Goal: Task Accomplishment & Management: Manage account settings

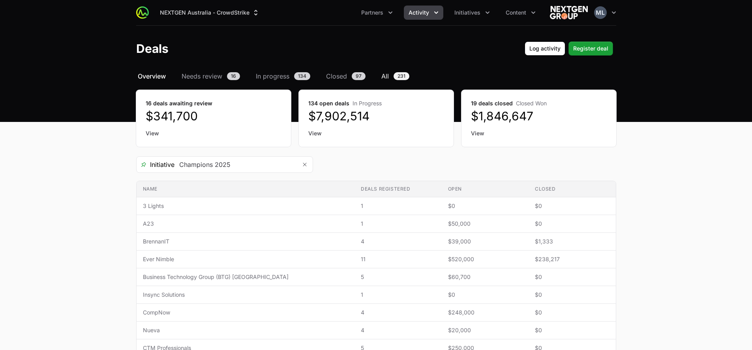
click at [387, 78] on span "All" at bounding box center [384, 75] width 7 height 9
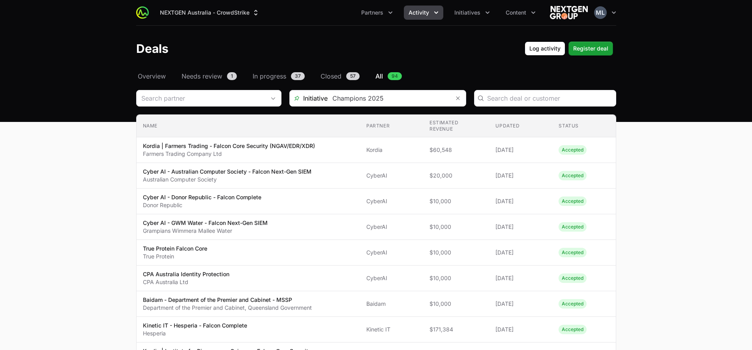
click at [385, 90] on div "Initiative Champions 2025" at bounding box center [377, 98] width 177 height 17
click at [458, 99] on icon "Remove" at bounding box center [458, 98] width 4 height 4
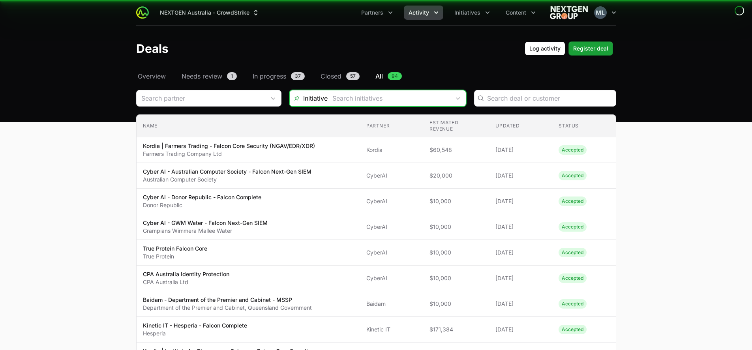
click at [439, 97] on input "Deals Filters" at bounding box center [388, 98] width 122 height 16
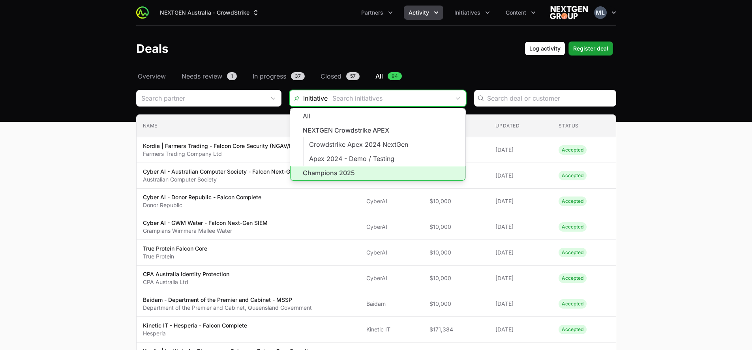
click at [322, 168] on li "Champions 2025" at bounding box center [377, 173] width 175 height 15
type input "Champions 2025"
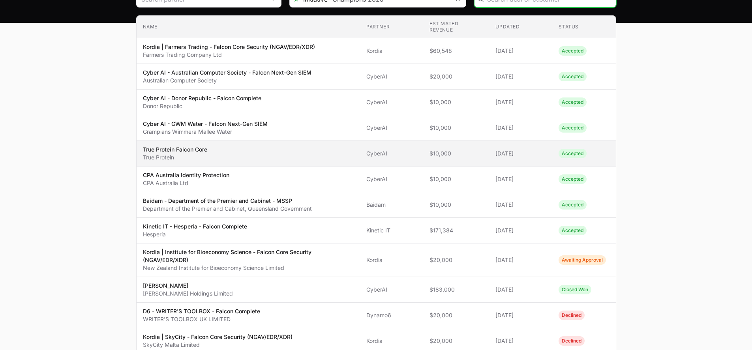
scroll to position [158, 0]
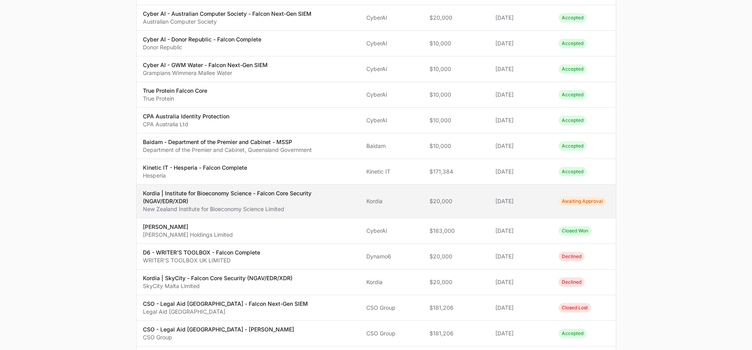
click at [226, 202] on p "Kordia | Institute for Bioeconomy Science - Falcon Core Security (NGAV/EDR/XDR)" at bounding box center [248, 197] width 211 height 16
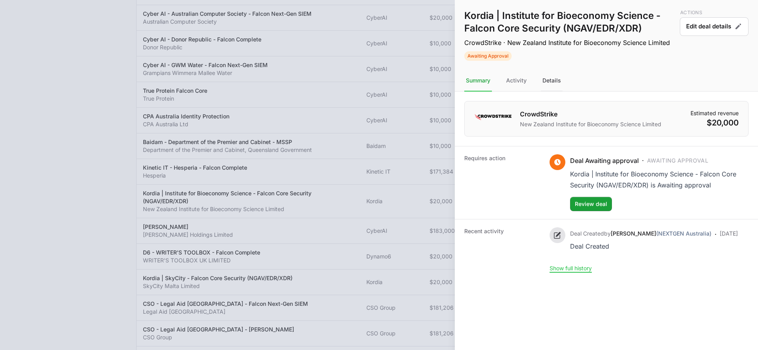
click at [548, 79] on div "Details" at bounding box center [552, 80] width 22 height 21
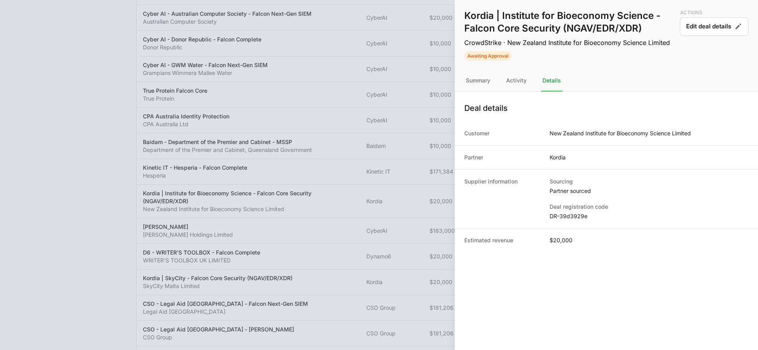
click at [565, 230] on div "Estimated revenue $20,000" at bounding box center [606, 240] width 303 height 24
click at [571, 216] on dd "DR-39d3929e" at bounding box center [648, 216] width 199 height 8
copy dl "DR-39d3929e"
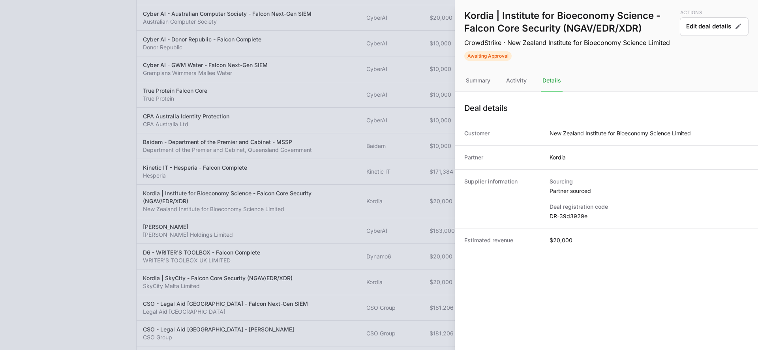
click at [368, 80] on div at bounding box center [379, 175] width 758 height 350
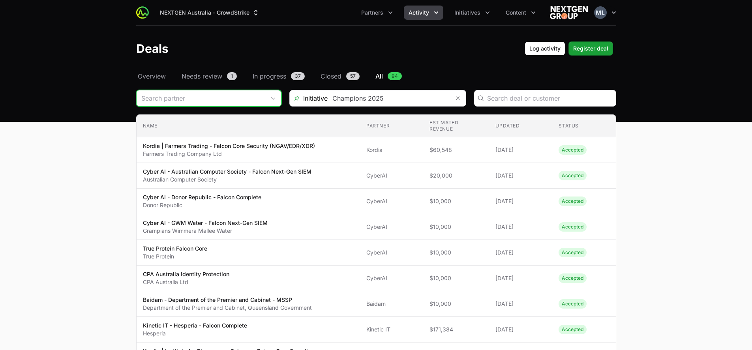
click at [267, 99] on span "Open" at bounding box center [273, 98] width 16 height 3
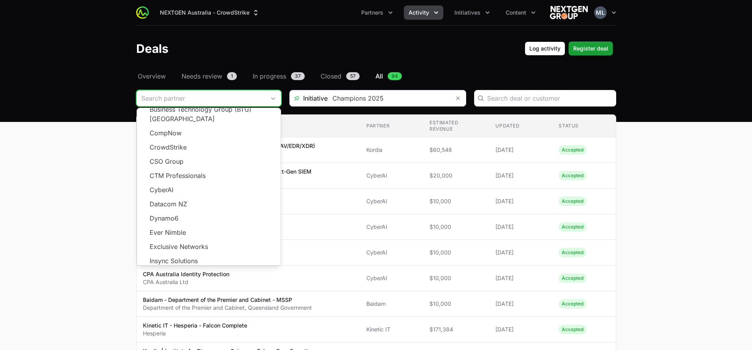
scroll to position [142, 0]
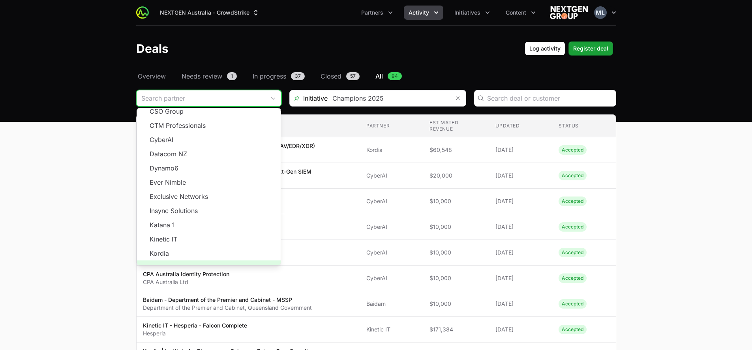
click at [197, 260] on span "Load more" at bounding box center [209, 267] width 144 height 14
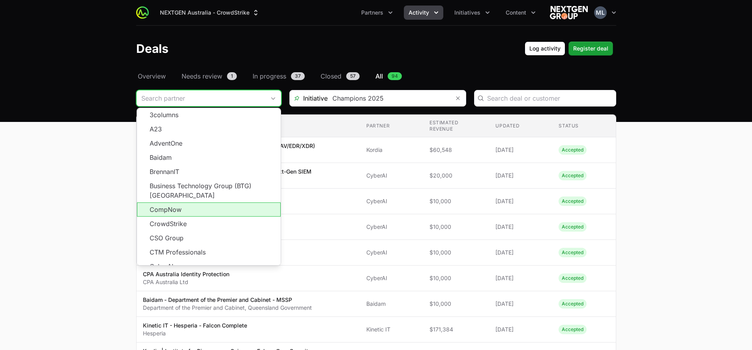
scroll to position [0, 0]
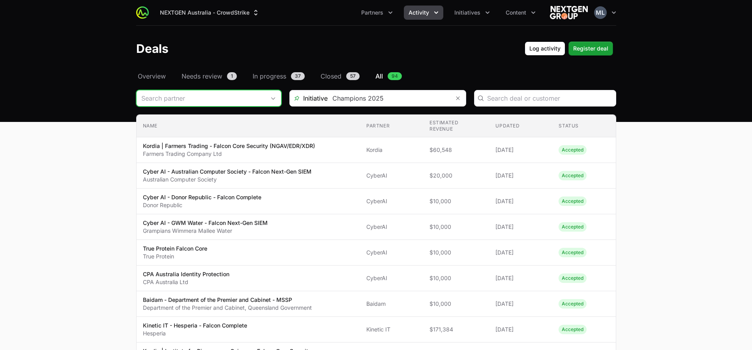
click at [225, 96] on input "Deals Filters" at bounding box center [201, 98] width 129 height 16
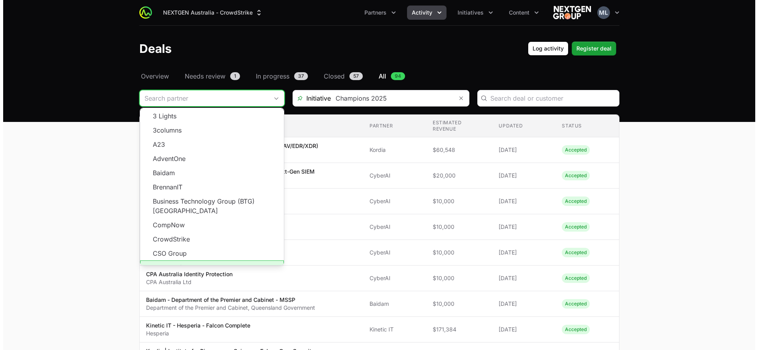
scroll to position [39, 0]
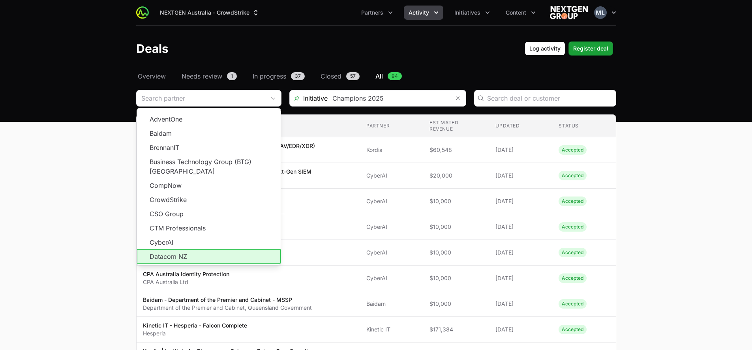
click at [178, 249] on li "Datacom NZ" at bounding box center [209, 256] width 144 height 14
type input "Datacom NZ"
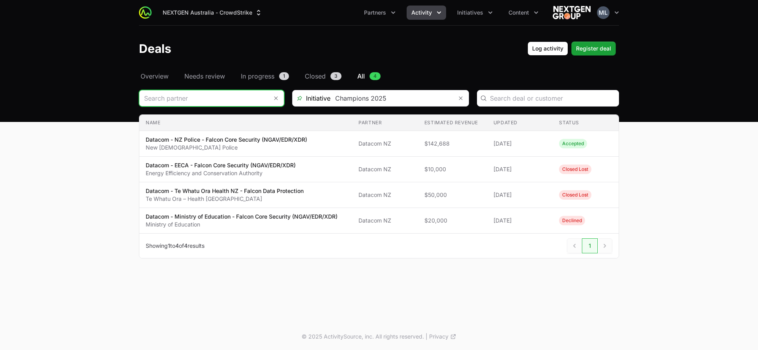
click at [213, 95] on input "Deals Filters" at bounding box center [203, 98] width 129 height 16
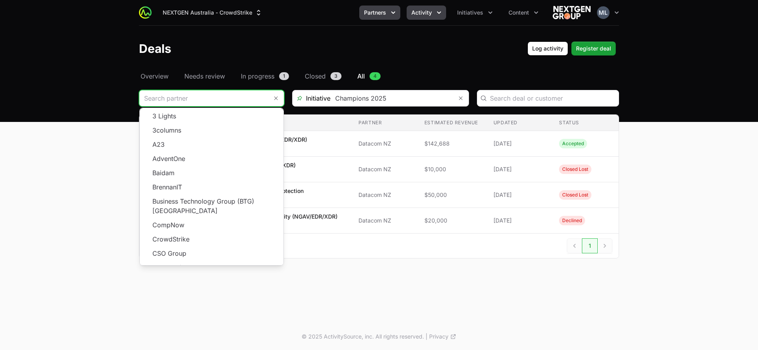
scroll to position [28, 0]
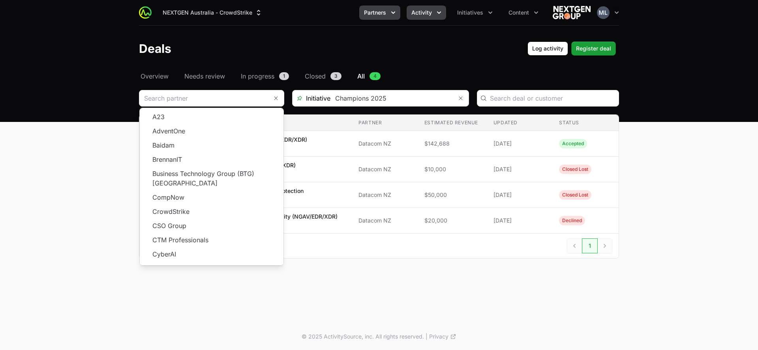
type input "Datacom NZ"
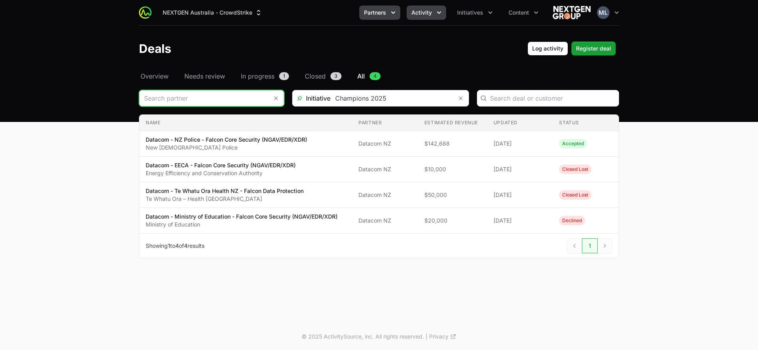
scroll to position [0, 0]
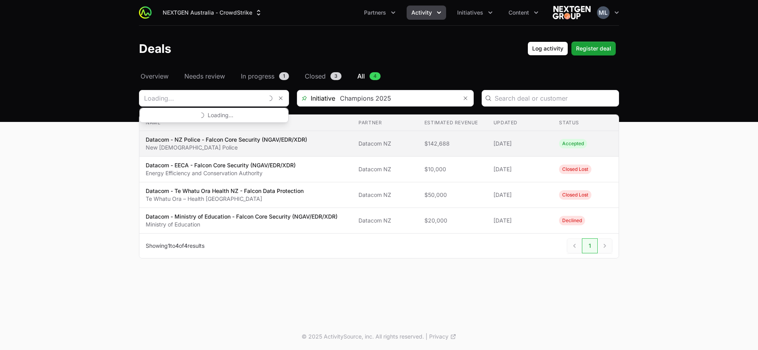
type input "Datacom NZ"
click at [256, 140] on p "Datacom - NZ Police - Falcon Core Security (NGAV/EDR/XDR)" at bounding box center [226, 140] width 161 height 8
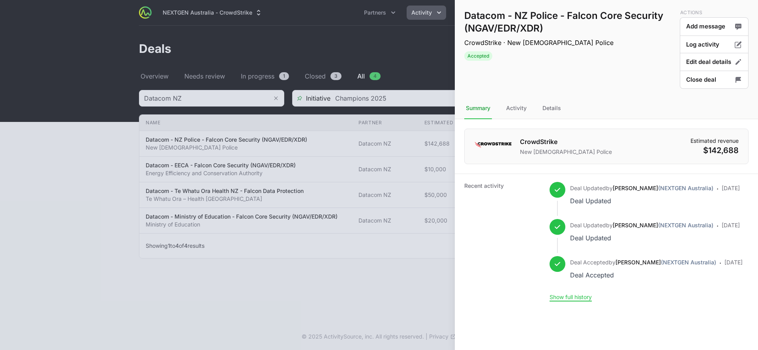
click at [540, 109] on nav "Summary Activity Details" at bounding box center [606, 108] width 303 height 21
click at [546, 111] on div "Details" at bounding box center [552, 108] width 22 height 21
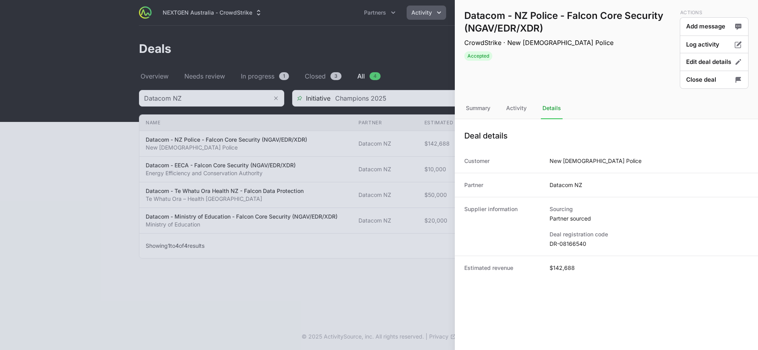
click at [569, 240] on dd "DR-08166540" at bounding box center [648, 244] width 199 height 8
copy dd "08166540"
click at [571, 240] on dd "DR-08166540" at bounding box center [648, 244] width 199 height 8
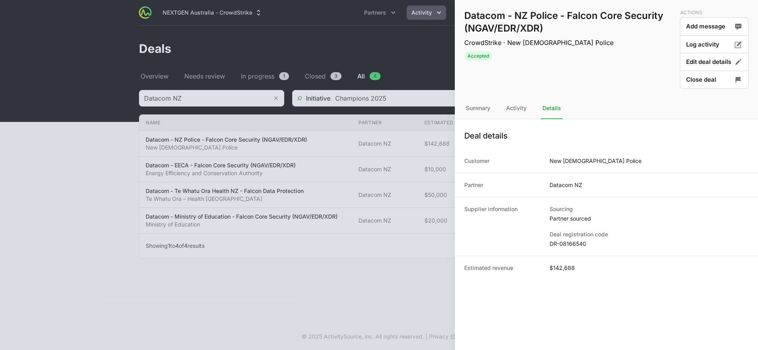
click at [571, 240] on dd "DR-08166540" at bounding box center [648, 244] width 199 height 8
copy dl "DR-08166540"
click at [244, 196] on div at bounding box center [379, 175] width 758 height 350
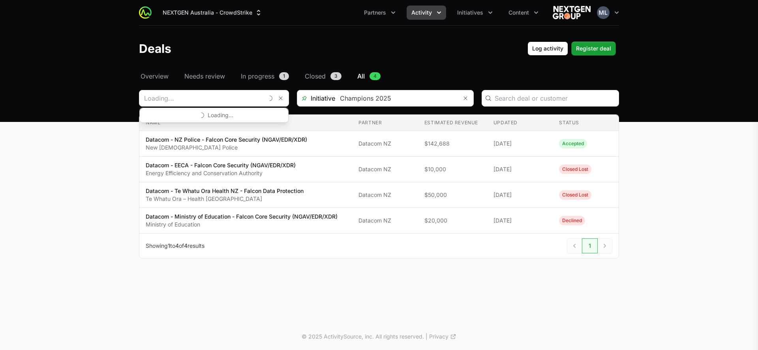
type input "Datacom NZ"
click at [222, 99] on div at bounding box center [379, 175] width 758 height 350
click at [223, 99] on input "Deals Filters" at bounding box center [201, 98] width 124 height 16
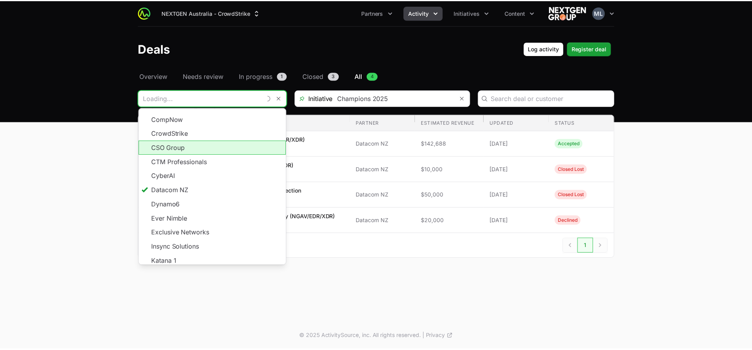
scroll to position [107, 0]
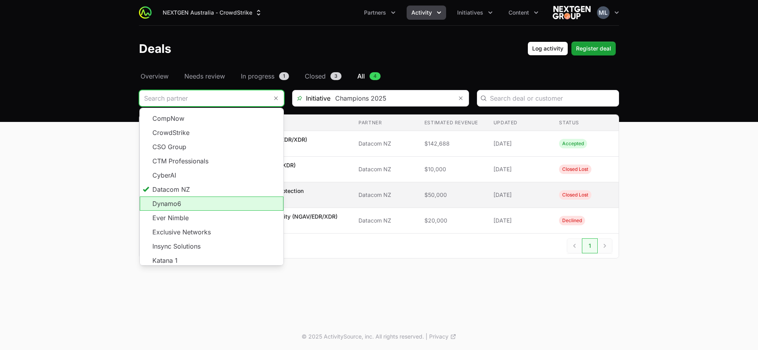
click at [191, 196] on li "Dynamo6" at bounding box center [212, 203] width 144 height 14
type input "Dynamo6"
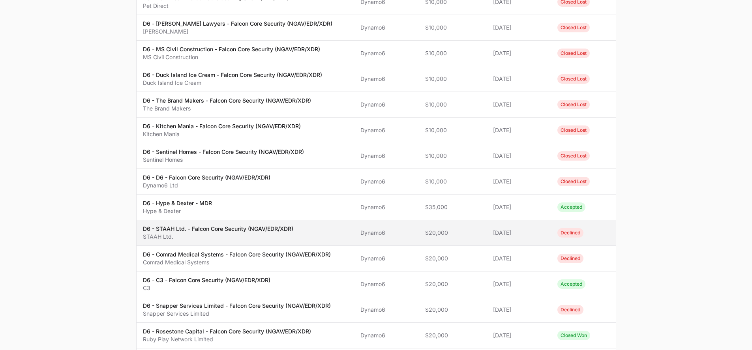
scroll to position [207, 0]
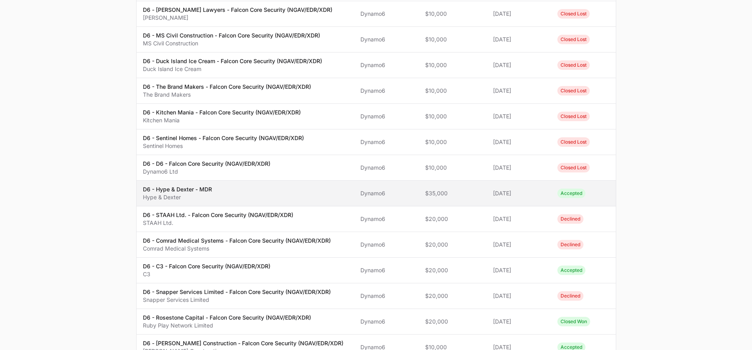
click at [221, 190] on span "D6 - Hype & Dexter - MDR Hype & Dexter" at bounding box center [245, 193] width 205 height 16
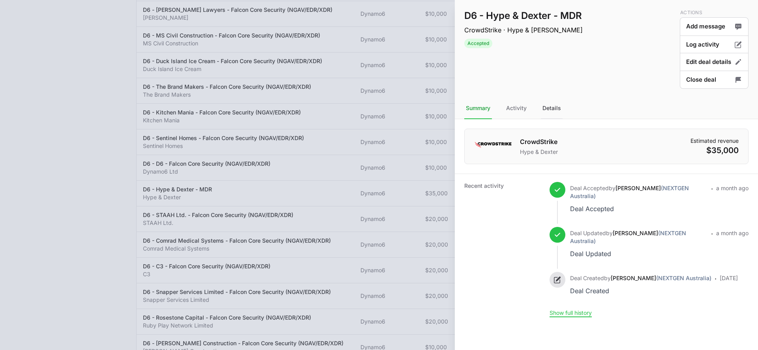
click at [551, 105] on div "Details" at bounding box center [552, 108] width 22 height 21
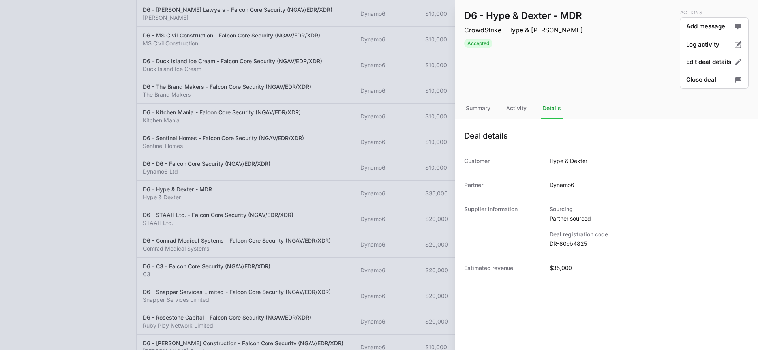
click at [576, 246] on dd "DR-80cb4825" at bounding box center [648, 244] width 199 height 8
copy dl "DR-80cb4825"
click at [410, 53] on div at bounding box center [379, 175] width 758 height 350
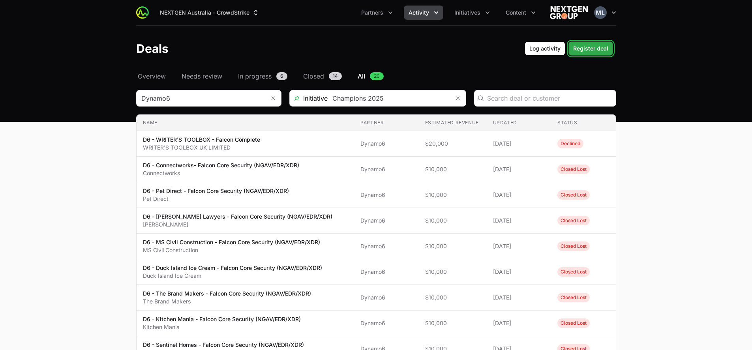
click at [581, 41] on button "Register deal Register deal" at bounding box center [590, 48] width 45 height 14
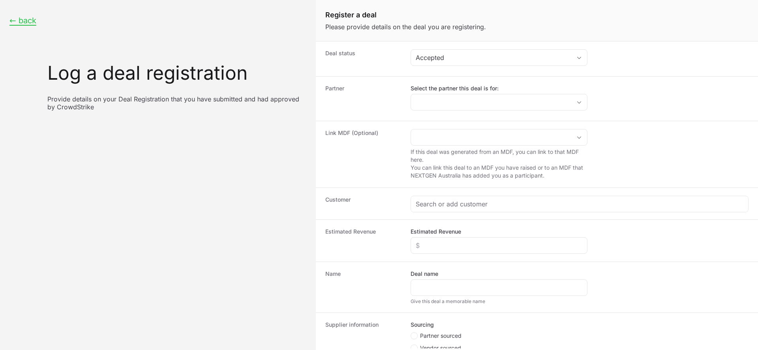
click at [7, 28] on div "← back Log a deal registration Provide details on your Deal Registration that y…" at bounding box center [158, 63] width 316 height 127
click at [22, 13] on div "← back Log a deal registration Provide details on your Deal Registration that y…" at bounding box center [158, 63] width 316 height 127
click at [23, 19] on button "← back" at bounding box center [22, 21] width 27 height 10
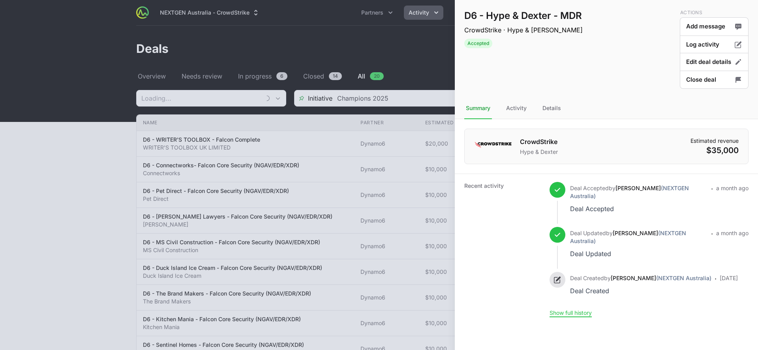
type input "Dynamo6"
click at [419, 139] on div at bounding box center [379, 175] width 758 height 350
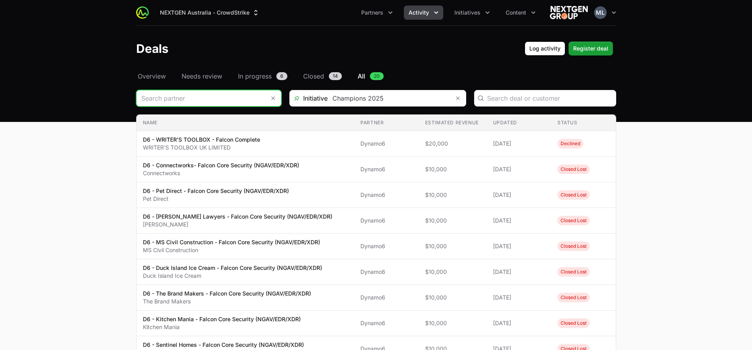
click at [207, 93] on input "Deals Filters" at bounding box center [201, 98] width 129 height 16
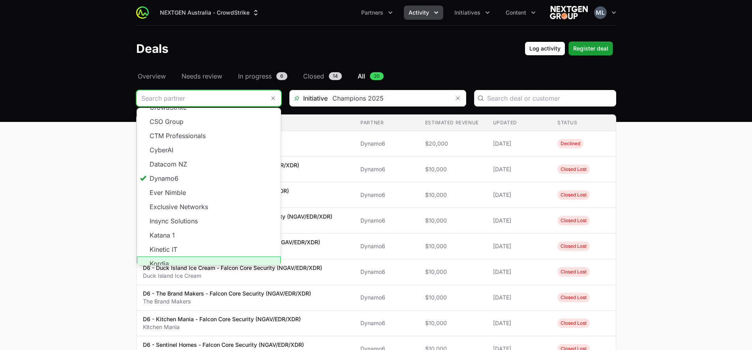
scroll to position [142, 0]
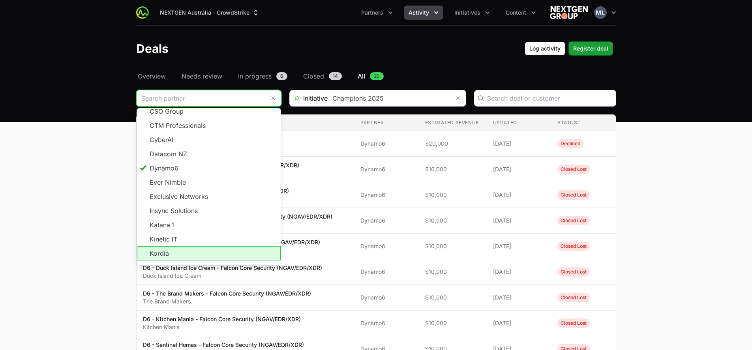
click at [182, 247] on li "Kordia" at bounding box center [209, 253] width 144 height 14
type input "Kordia"
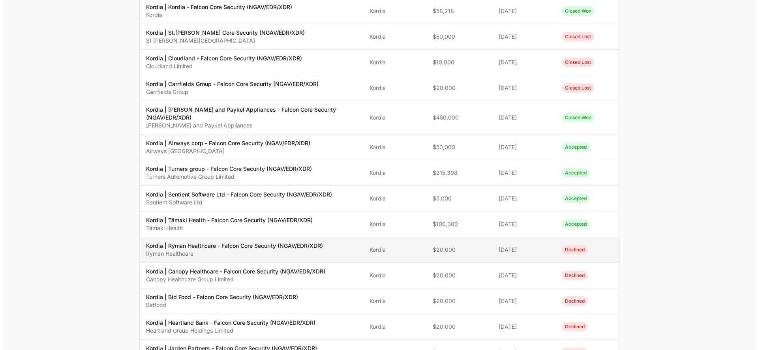
scroll to position [308, 0]
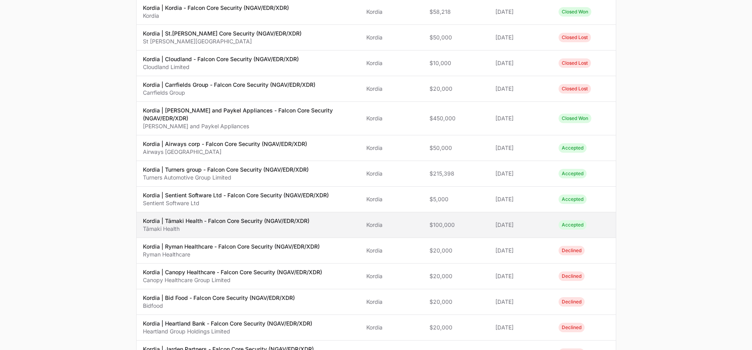
click at [239, 225] on p "Tāmaki Health" at bounding box center [226, 229] width 166 height 8
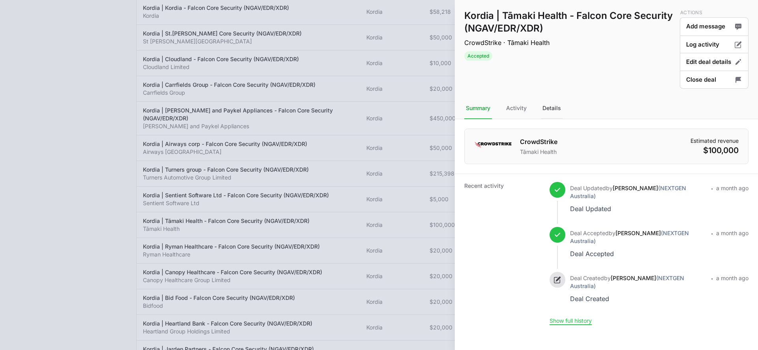
click at [554, 107] on div "Details" at bounding box center [552, 108] width 22 height 21
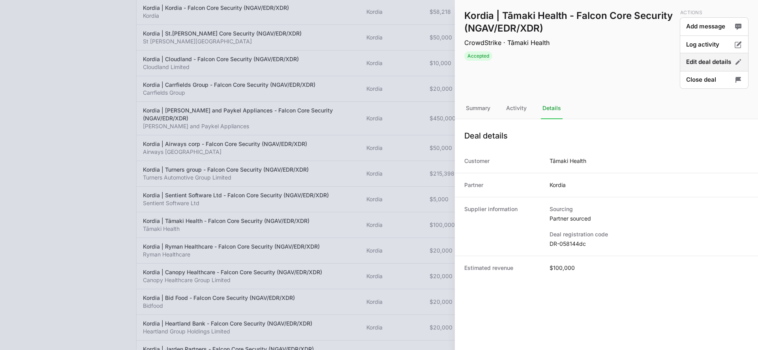
click at [704, 63] on button "Edit deal details" at bounding box center [713, 62] width 69 height 19
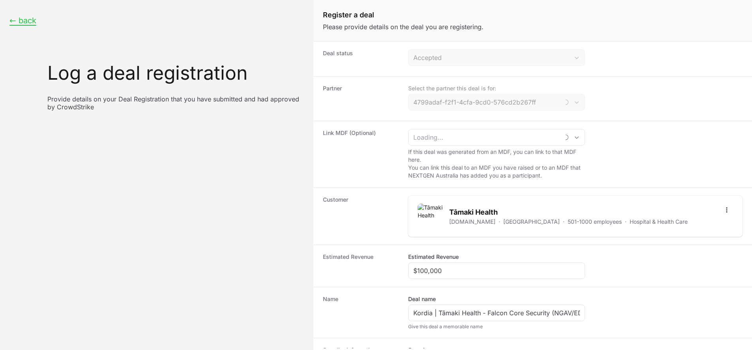
type input "Kordia"
click at [464, 273] on input "$100,000" at bounding box center [496, 270] width 166 height 9
click at [465, 273] on input "$100,000" at bounding box center [496, 270] width 166 height 9
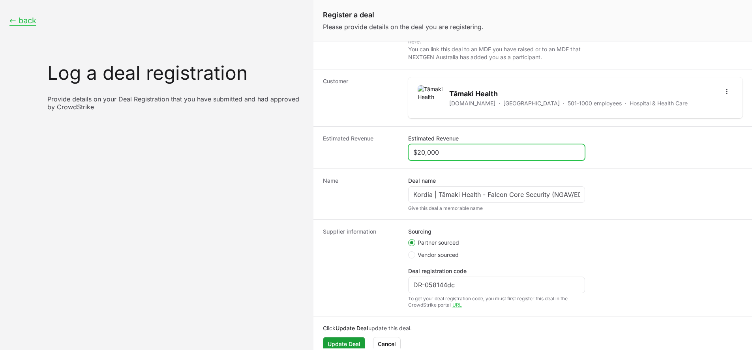
type input "$20,000"
click at [334, 340] on span "Update Deal" at bounding box center [343, 343] width 33 height 9
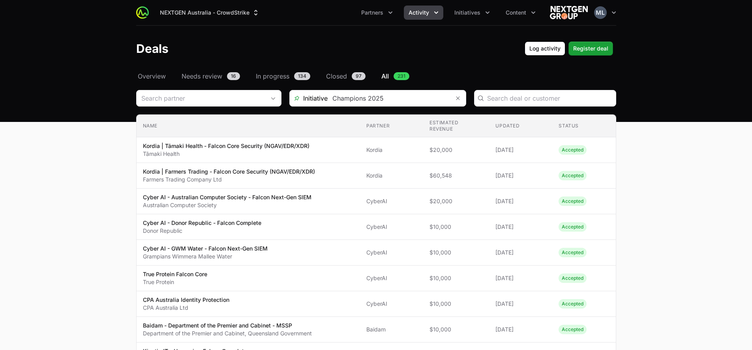
click at [183, 103] on input "Deals Filters" at bounding box center [201, 98] width 129 height 16
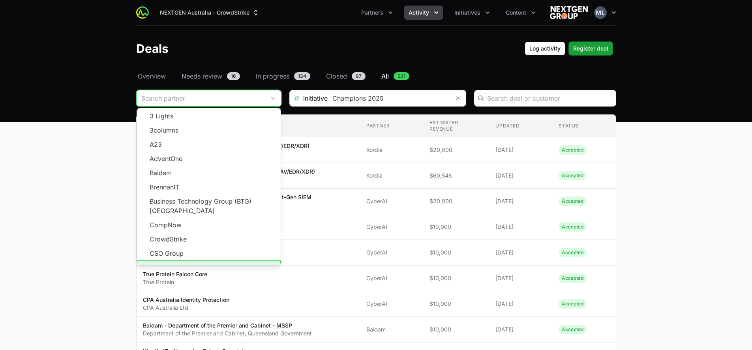
scroll to position [142, 0]
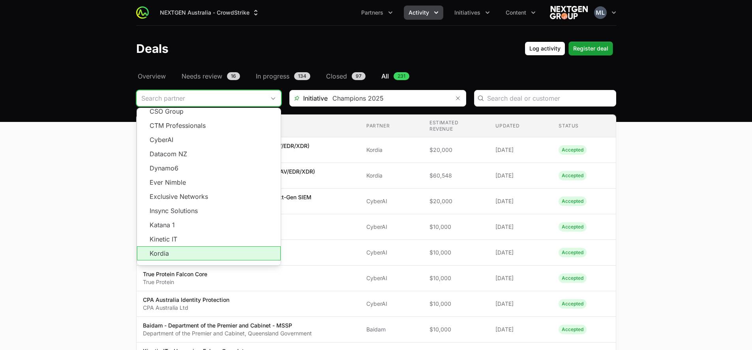
click at [185, 246] on li "Kordia" at bounding box center [209, 253] width 144 height 14
type input "Kordia"
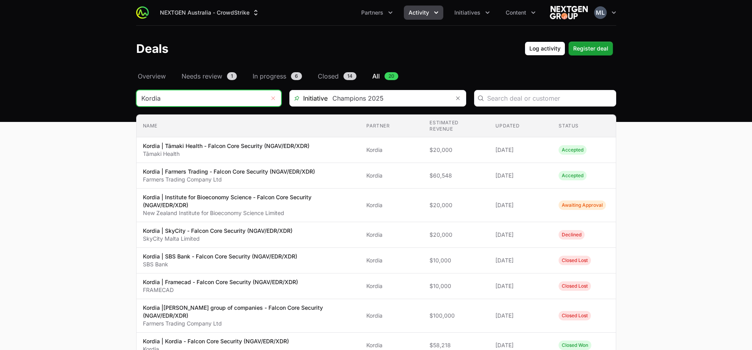
click at [274, 91] on button "Remove" at bounding box center [273, 98] width 16 height 16
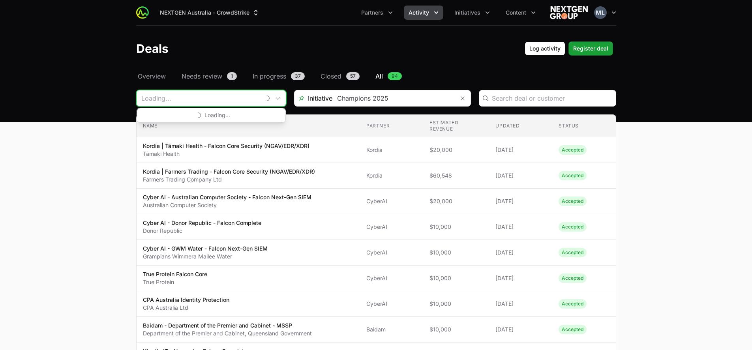
click at [212, 100] on input "Deals Filters" at bounding box center [199, 98] width 124 height 16
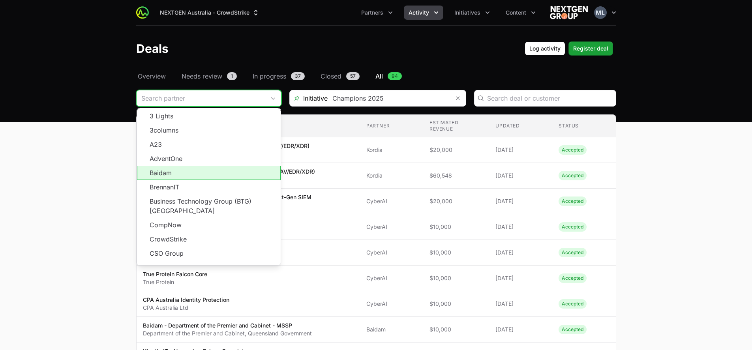
click at [199, 176] on li "Baidam" at bounding box center [209, 173] width 144 height 14
type input "Baidam"
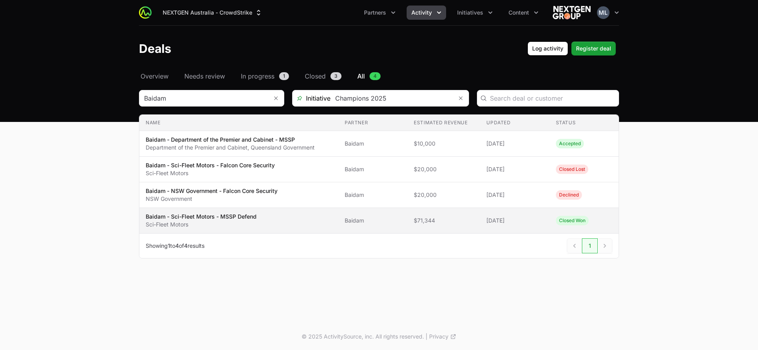
click at [260, 221] on span "Baidam - Sci-Fleet Motors - MSSP Defend Sci-Fleet Motors" at bounding box center [239, 221] width 186 height 16
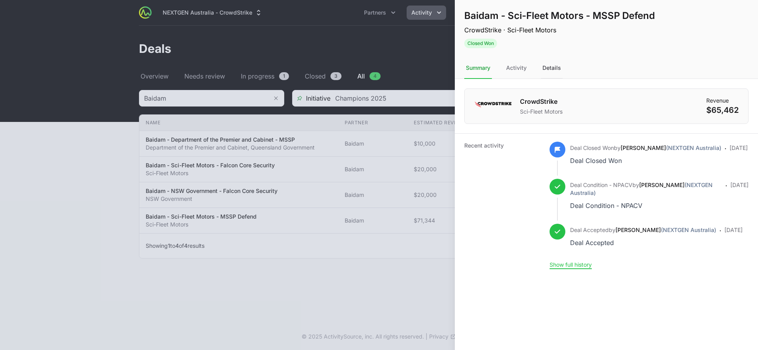
click at [547, 72] on div "Details" at bounding box center [552, 68] width 22 height 21
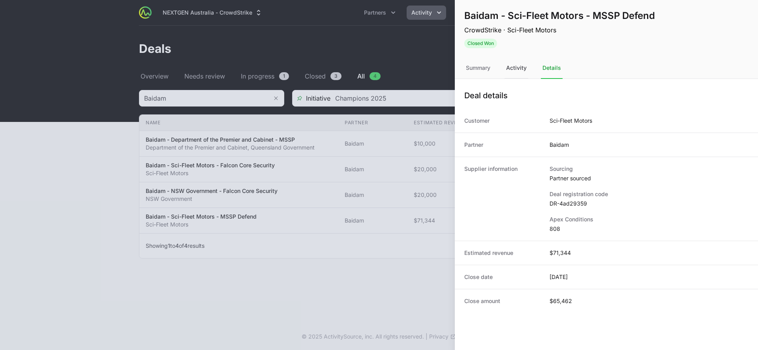
click at [519, 73] on div "Activity" at bounding box center [516, 68] width 24 height 21
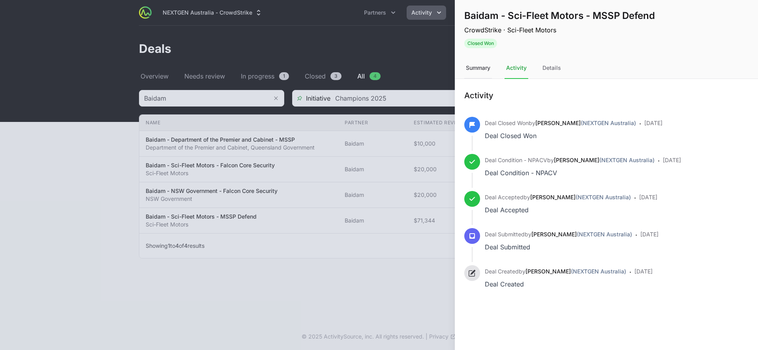
click at [470, 69] on div "Summary" at bounding box center [478, 68] width 28 height 21
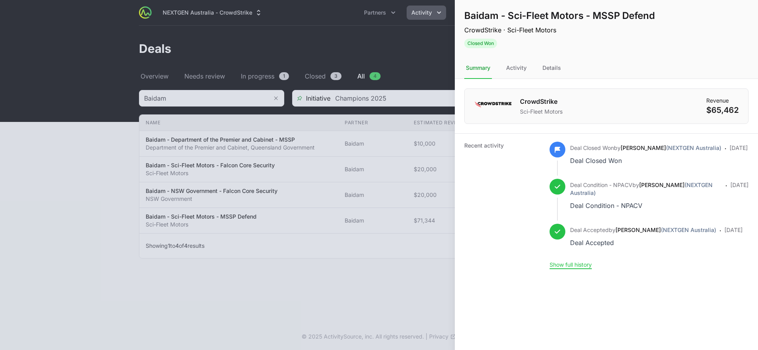
click at [200, 275] on div at bounding box center [379, 175] width 758 height 350
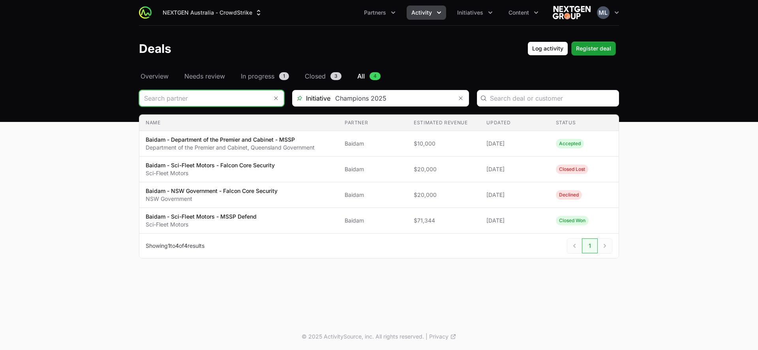
click at [247, 104] on input "Deals Filters" at bounding box center [203, 98] width 129 height 16
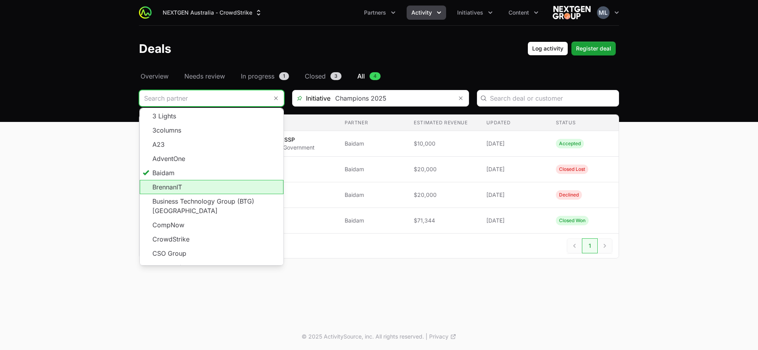
click at [211, 190] on li "BrennanIT" at bounding box center [212, 187] width 144 height 14
type input "BrennanIT"
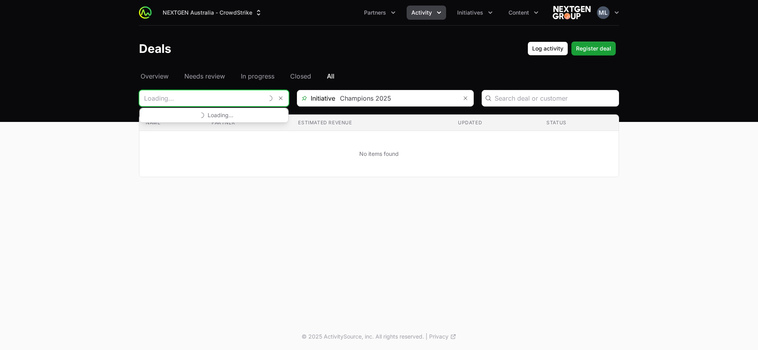
click at [219, 105] on input "Deals Filters" at bounding box center [201, 98] width 124 height 16
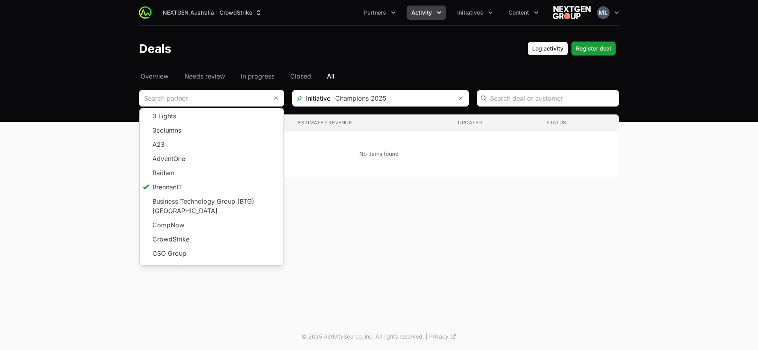
type input "BrennanIT"
click at [369, 185] on div "Select a tab Overview Needs review In progress Closed All Overview Needs review…" at bounding box center [378, 133] width 505 height 125
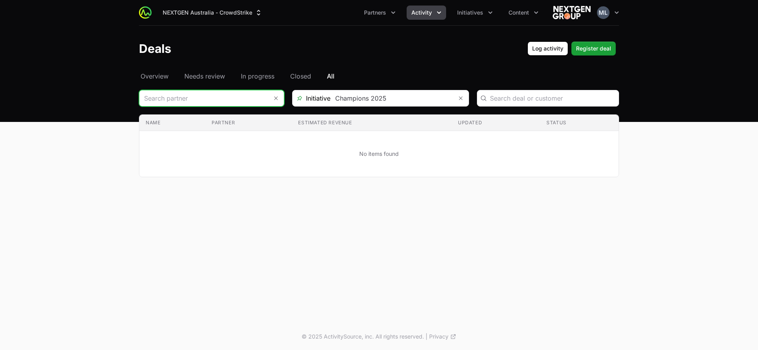
click at [195, 105] on input "Deals Filters" at bounding box center [203, 98] width 129 height 16
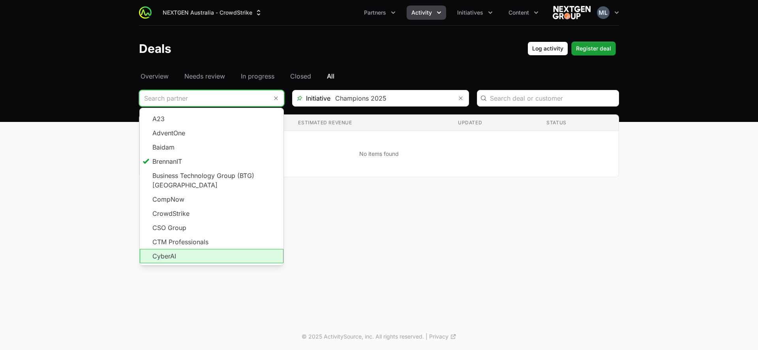
scroll to position [39, 0]
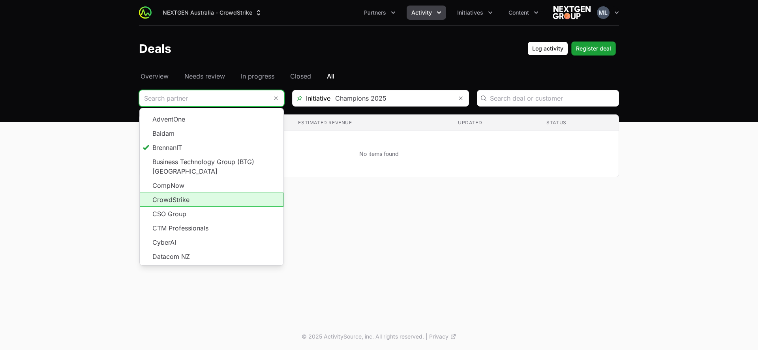
click at [176, 193] on li "CrowdStrike" at bounding box center [212, 200] width 144 height 14
type input "CrowdStrike"
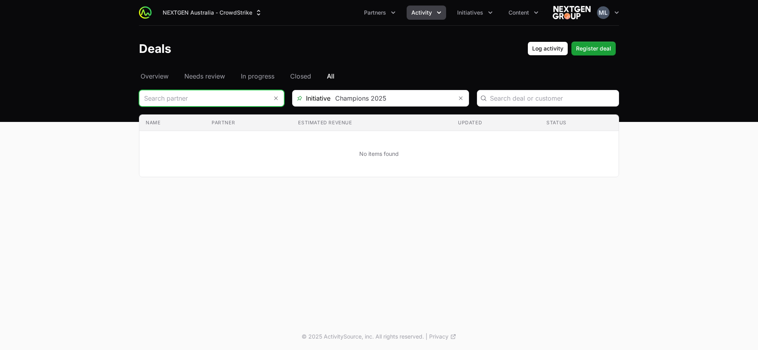
click at [227, 99] on input "Deals Filters" at bounding box center [203, 98] width 129 height 16
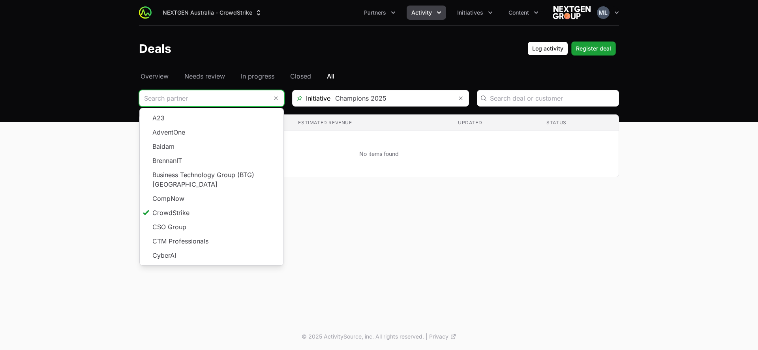
scroll to position [39, 0]
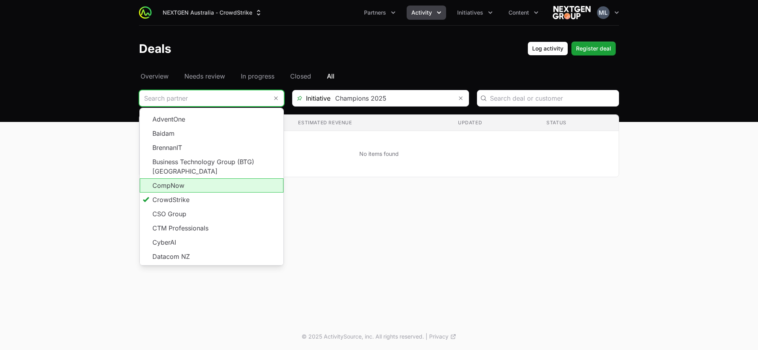
click at [218, 178] on li "CompNow" at bounding box center [212, 185] width 144 height 14
type input "CompNow"
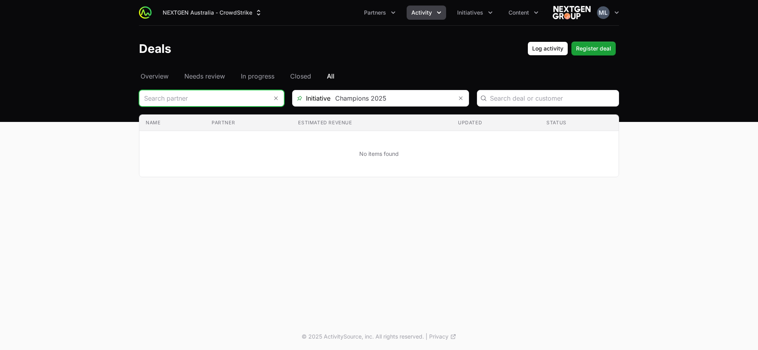
click at [234, 96] on input "Deals Filters" at bounding box center [203, 98] width 129 height 16
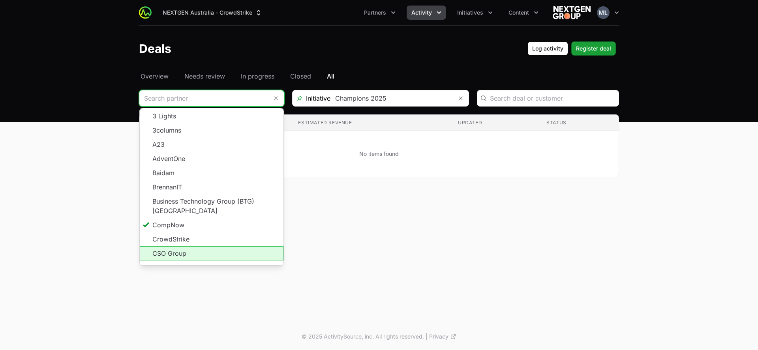
click at [198, 246] on li "CSO Group" at bounding box center [212, 253] width 144 height 14
type input "CSO Group"
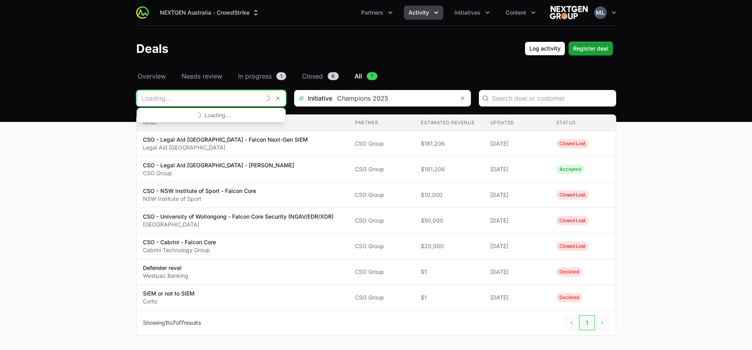
click at [213, 105] on input "Deals Filters" at bounding box center [199, 98] width 124 height 16
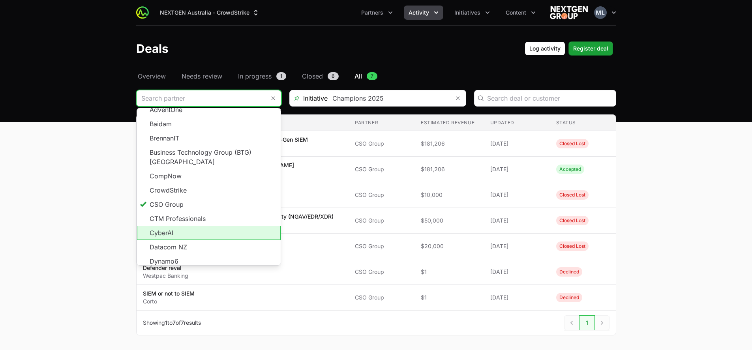
scroll to position [79, 0]
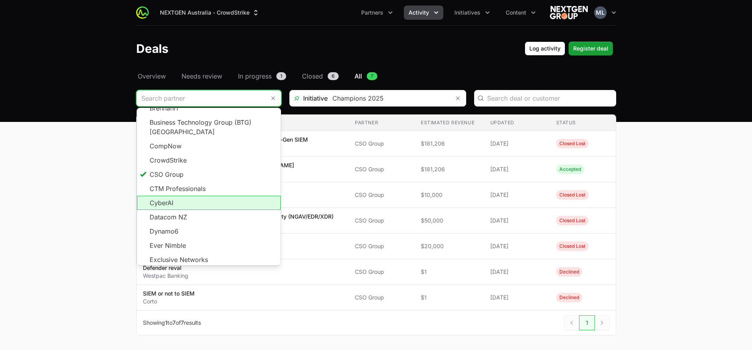
click at [201, 199] on li "CyberAI" at bounding box center [209, 203] width 144 height 14
type input "CyberAI"
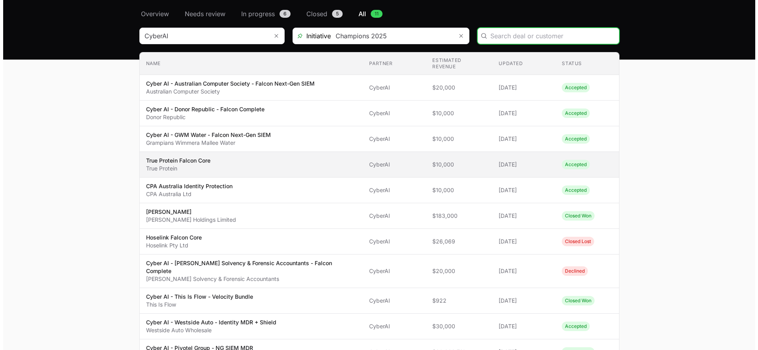
scroll to position [55, 0]
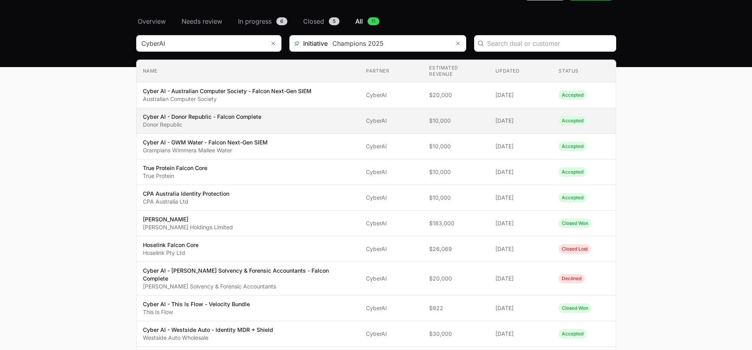
click at [234, 122] on p "Donor Republic" at bounding box center [202, 125] width 118 height 8
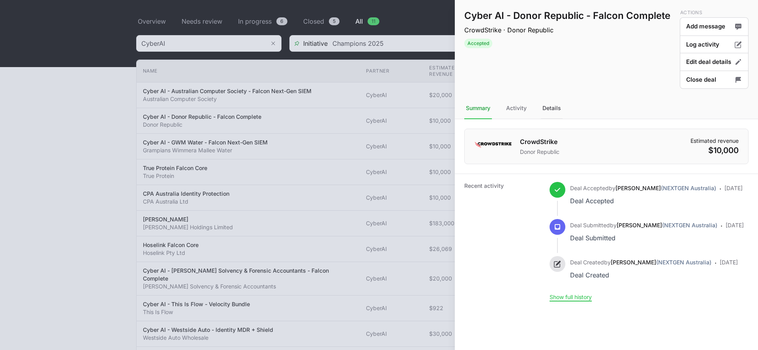
click at [545, 105] on div "Details" at bounding box center [552, 108] width 22 height 21
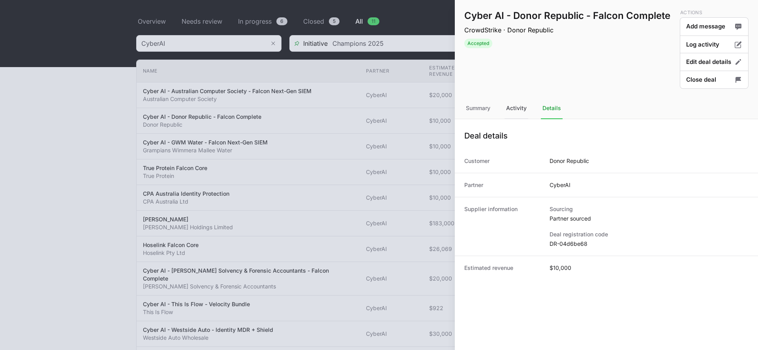
click at [514, 112] on div "Activity" at bounding box center [516, 108] width 24 height 21
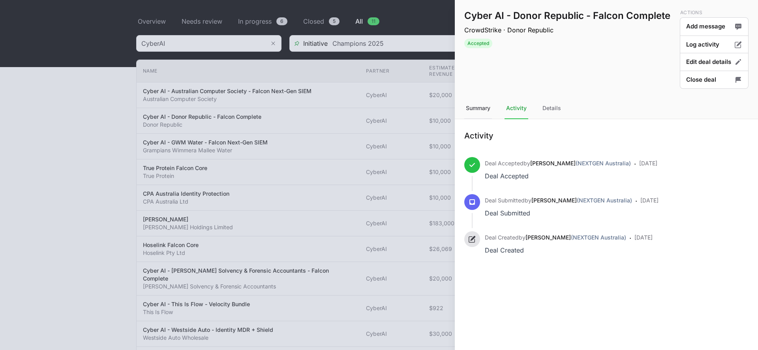
click at [481, 110] on div "Summary" at bounding box center [478, 108] width 28 height 21
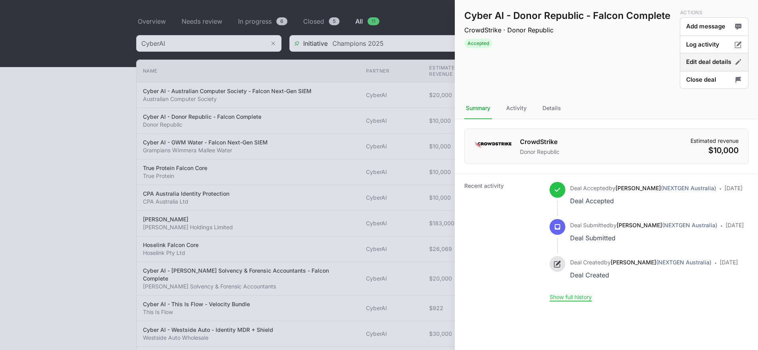
click at [711, 62] on button "Edit deal details" at bounding box center [713, 62] width 69 height 19
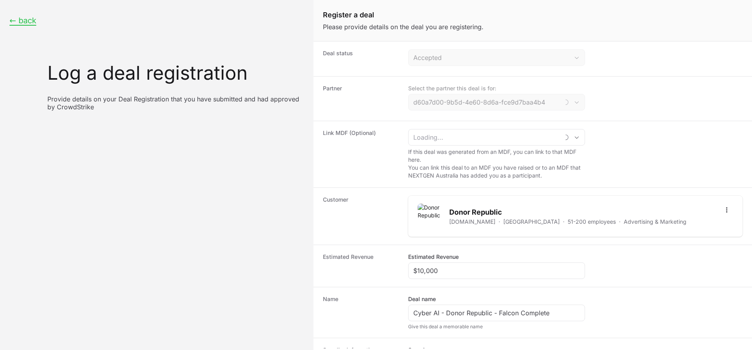
type input "CyberAI"
click at [456, 262] on div "Estimated Revenue $10,000" at bounding box center [496, 266] width 177 height 26
click at [447, 277] on div "$10,000" at bounding box center [496, 270] width 177 height 17
click at [448, 277] on div "$10,000" at bounding box center [496, 270] width 177 height 17
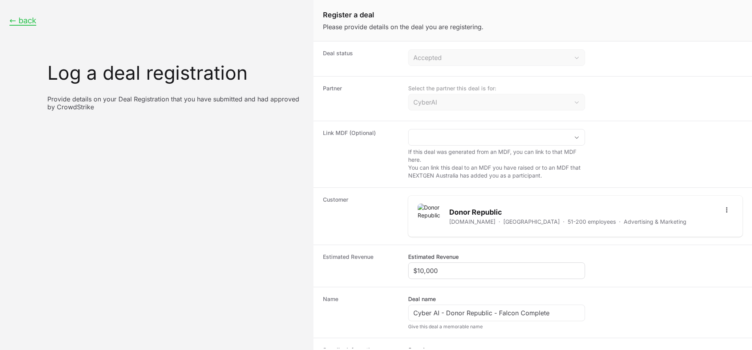
click at [448, 276] on div "$10,000" at bounding box center [496, 270] width 177 height 17
click at [449, 274] on input "$10,000" at bounding box center [496, 270] width 166 height 9
paste input "93,982"
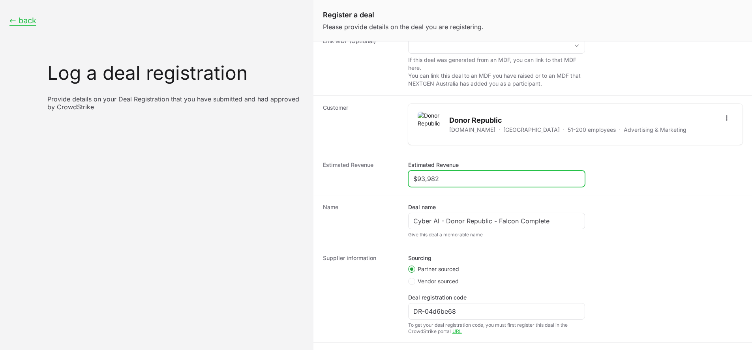
scroll to position [129, 0]
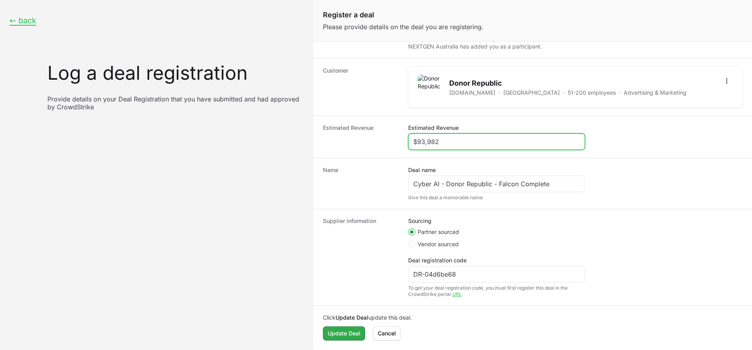
type input "$93,982"
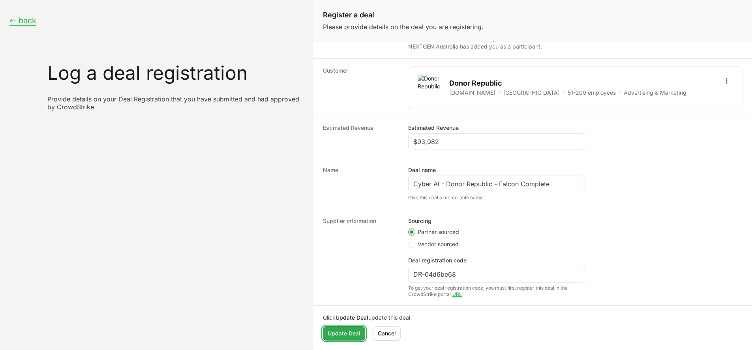
drag, startPoint x: 340, startPoint y: 328, endPoint x: 339, endPoint y: 332, distance: 4.0
click at [339, 332] on button "Update Deal Update Deal" at bounding box center [344, 333] width 42 height 14
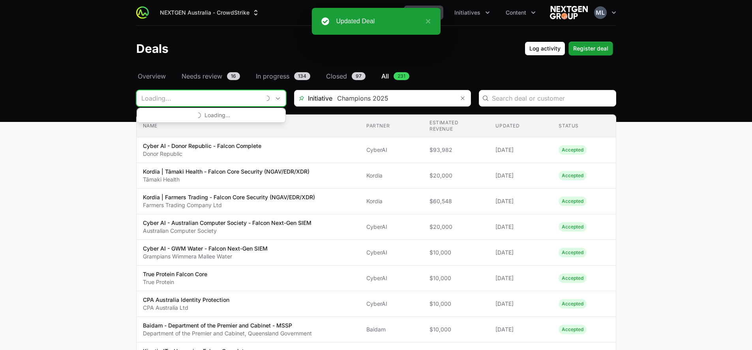
click at [199, 101] on input "Deals Filters" at bounding box center [199, 98] width 124 height 16
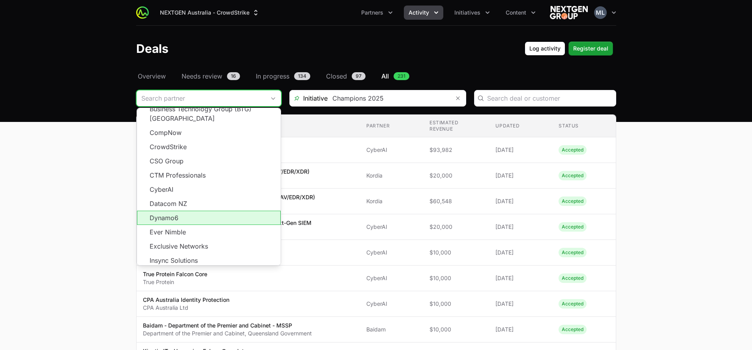
scroll to position [79, 0]
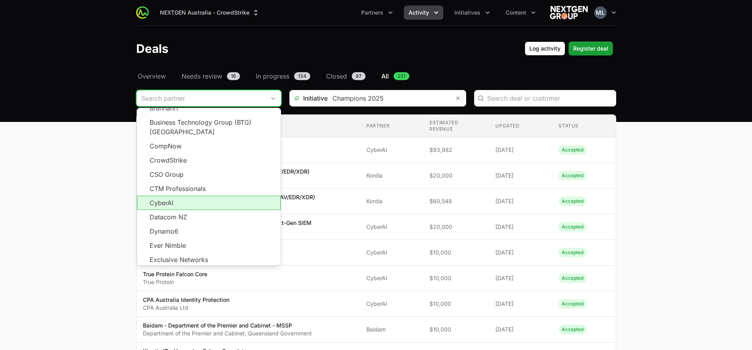
click at [183, 196] on li "CyberAI" at bounding box center [209, 203] width 144 height 14
type input "CyberAI"
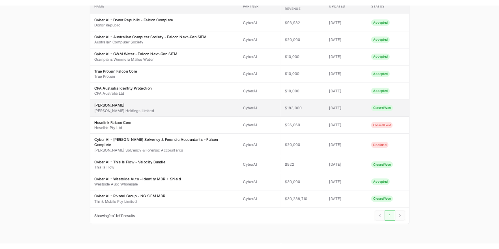
scroll to position [124, 0]
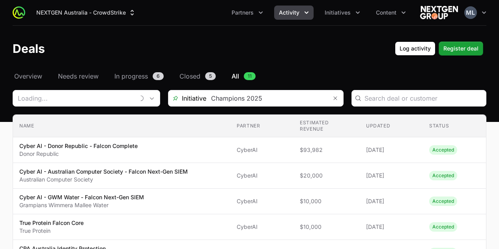
type input "CyberAI"
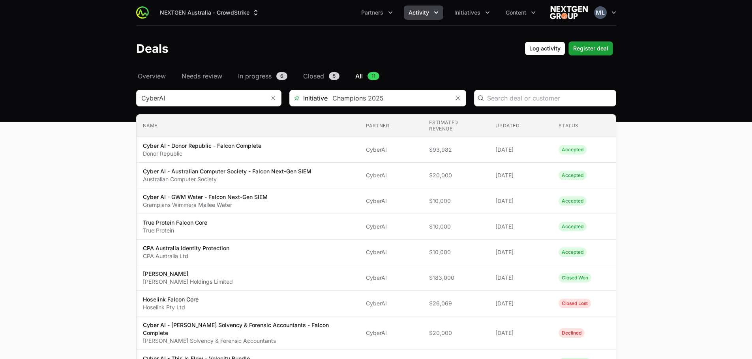
click at [190, 107] on section "CyberAI Initiative Champions 2025 Name Partner Estimated revenue Updated Status…" at bounding box center [376, 271] width 480 height 362
click at [193, 101] on input "Deals Filters" at bounding box center [199, 98] width 124 height 16
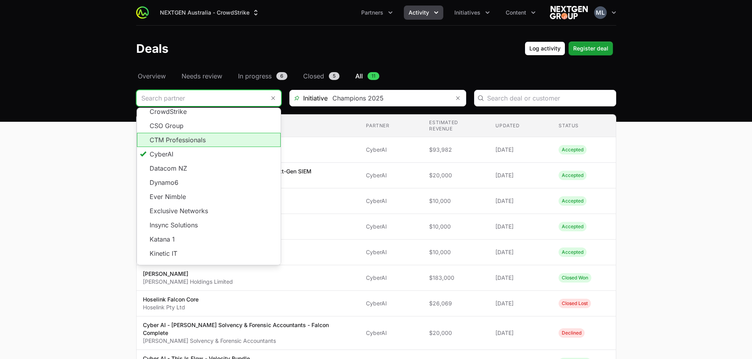
scroll to position [132, 0]
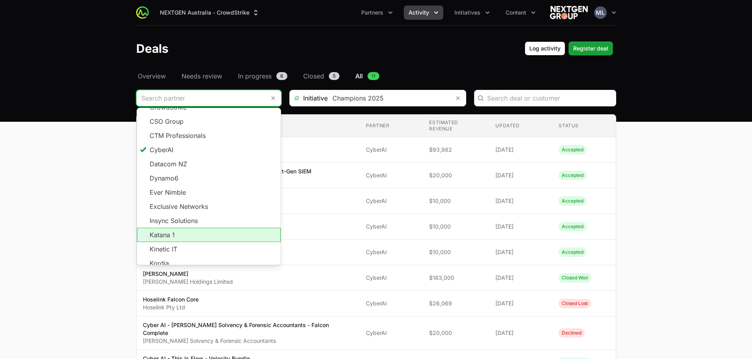
click at [197, 228] on li "Katana 1" at bounding box center [209, 235] width 144 height 14
type input "Katana 1"
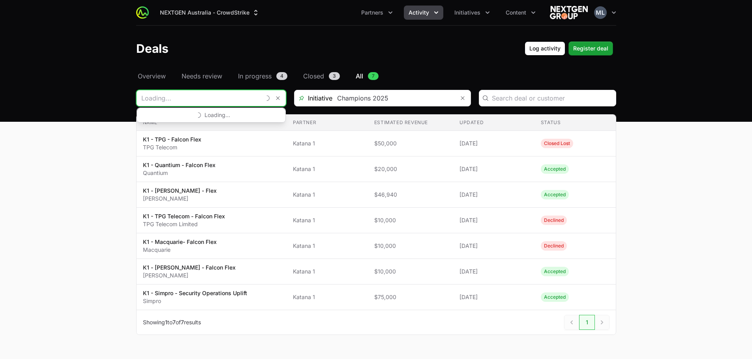
drag, startPoint x: 160, startPoint y: 96, endPoint x: 123, endPoint y: 95, distance: 36.7
click at [123, 95] on div "Select a tab Overview Needs review In progress Closed All Overview Needs review…" at bounding box center [375, 212] width 505 height 283
type input "Katana 1"
drag, startPoint x: 165, startPoint y: 98, endPoint x: 122, endPoint y: 90, distance: 43.3
click at [124, 91] on div "Select a tab Overview Needs review In progress Closed All Overview Needs review…" at bounding box center [375, 212] width 505 height 283
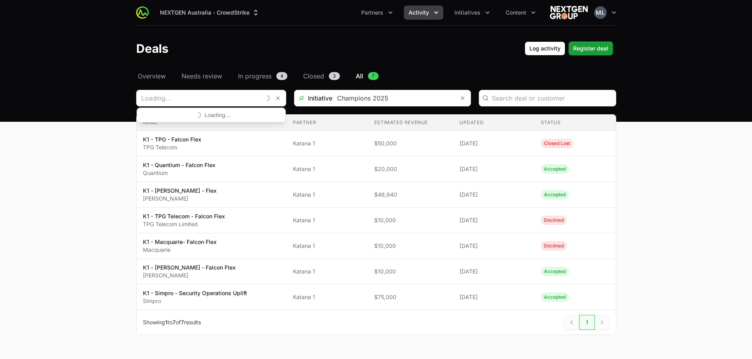
type input "Katana 1"
click at [41, 172] on main "Select a tab Overview Needs review In progress Closed All Overview Needs review…" at bounding box center [376, 212] width 752 height 283
click at [499, 227] on main "Select a tab Overview Needs review In progress Closed All Overview Needs review…" at bounding box center [376, 212] width 752 height 283
click at [209, 101] on input "Deals Filters" at bounding box center [201, 98] width 129 height 16
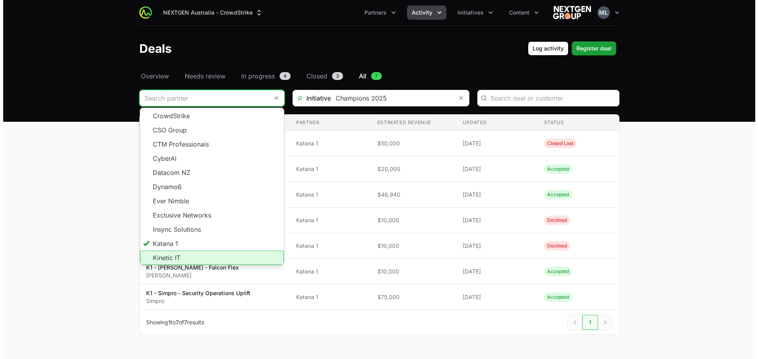
scroll to position [142, 0]
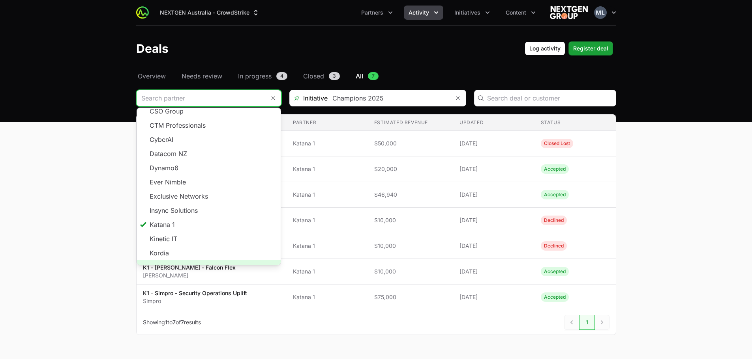
click at [202, 249] on span "Load more" at bounding box center [209, 267] width 144 height 14
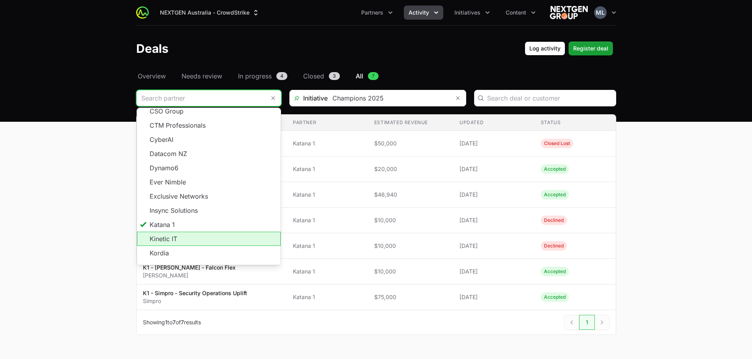
click at [187, 232] on li "Kinetic IT" at bounding box center [209, 239] width 144 height 14
type input "Kinetic IT"
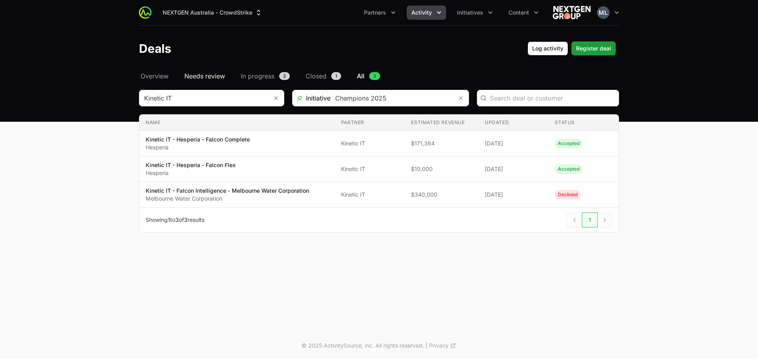
click at [211, 75] on span "Needs review" at bounding box center [204, 75] width 41 height 9
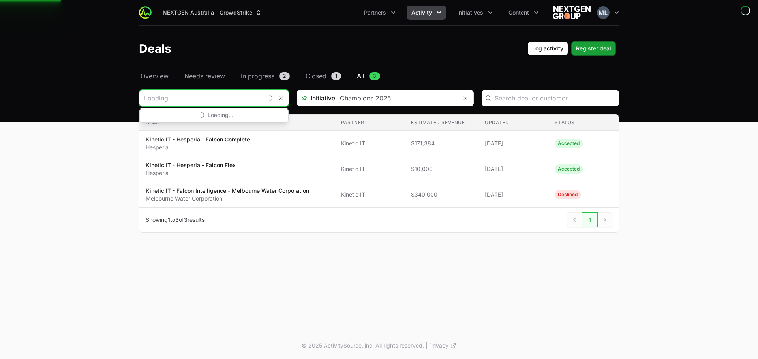
click at [215, 92] on input "Deals Filters" at bounding box center [201, 98] width 124 height 16
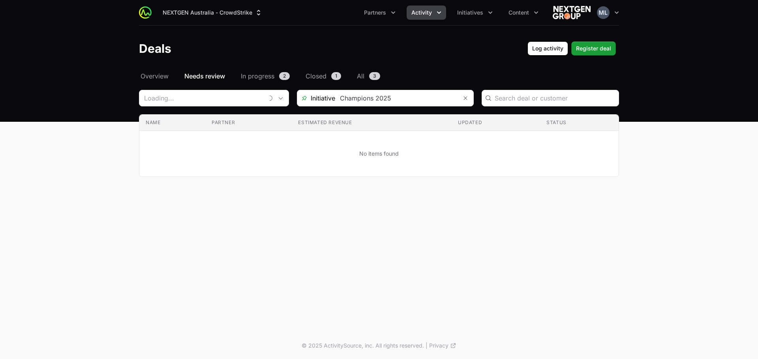
type input "Kinetic IT"
click at [364, 73] on span "All" at bounding box center [360, 75] width 7 height 9
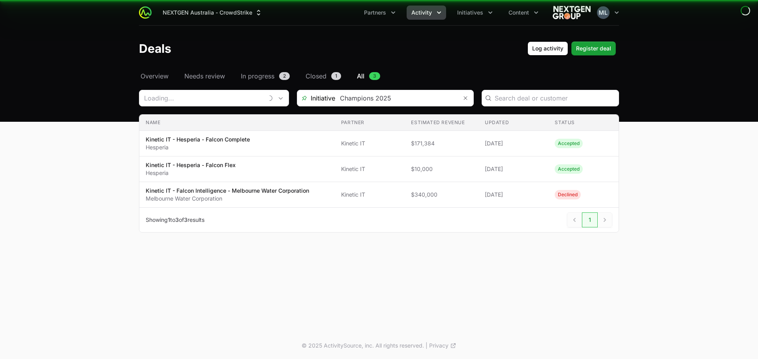
click at [363, 77] on span "All" at bounding box center [360, 75] width 7 height 9
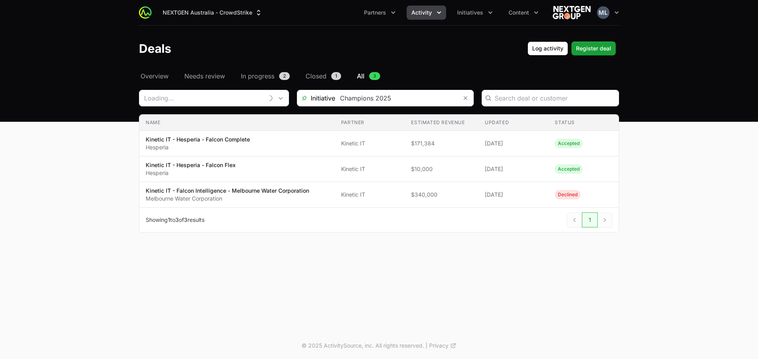
type input "Kinetic IT"
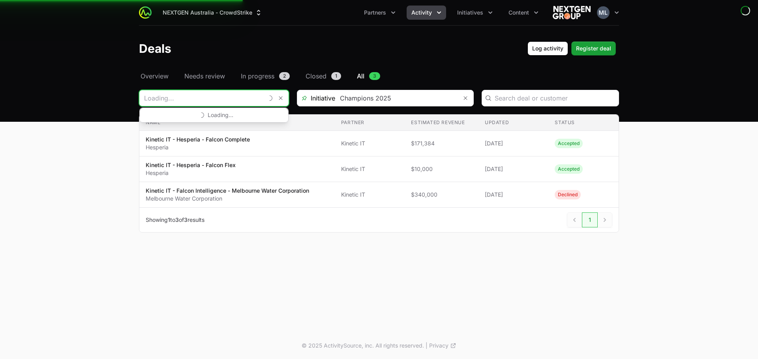
click at [222, 98] on input "Deals Filters" at bounding box center [201, 98] width 124 height 16
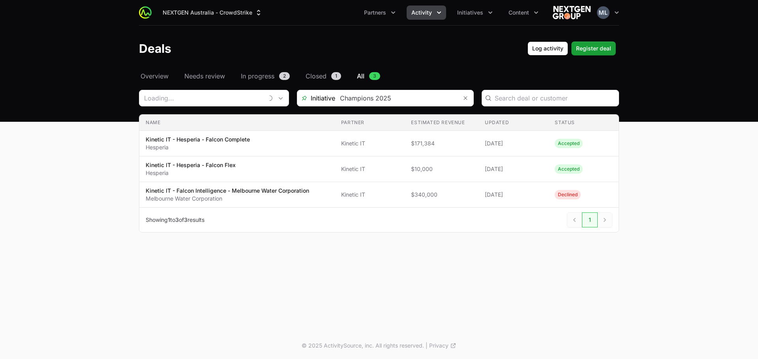
type input "Kinetic IT"
click at [227, 97] on input "Deals Filters" at bounding box center [201, 98] width 124 height 16
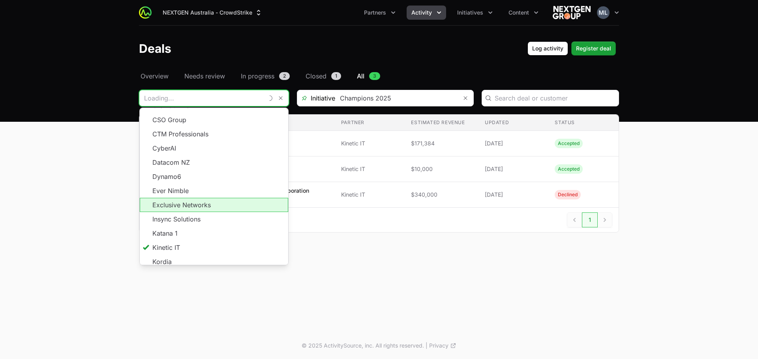
scroll to position [142, 0]
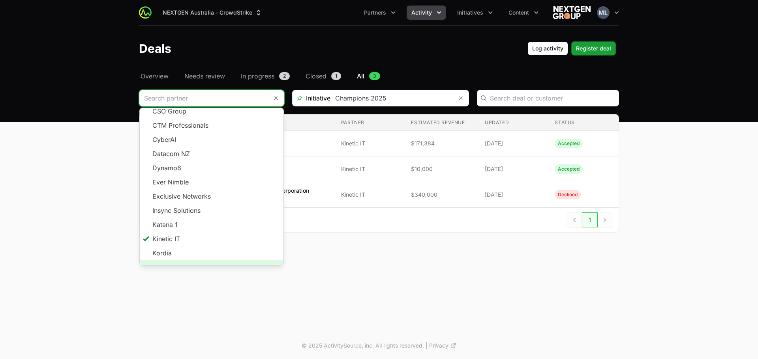
click at [208, 249] on span "Load more" at bounding box center [212, 267] width 144 height 14
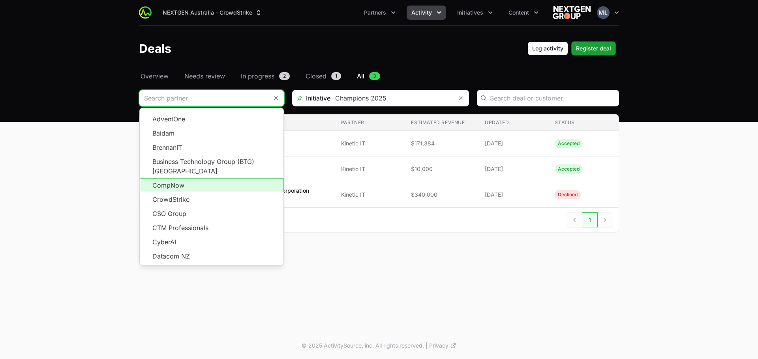
scroll to position [129, 0]
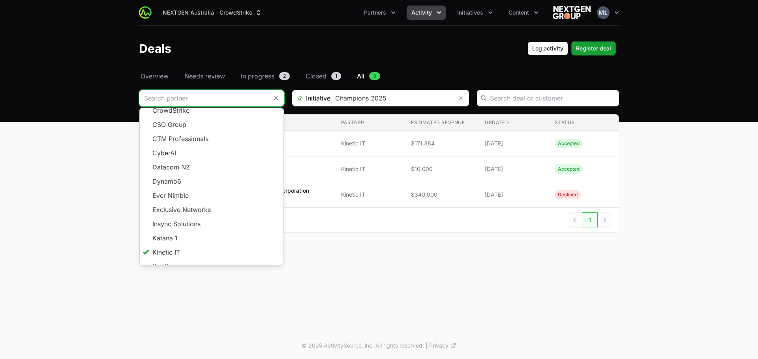
click at [279, 249] on div "NEXTGEN Australia - CrowdStrike Partners Activity Initiatives Content Open user…" at bounding box center [379, 166] width 758 height 333
type input "Kinetic IT"
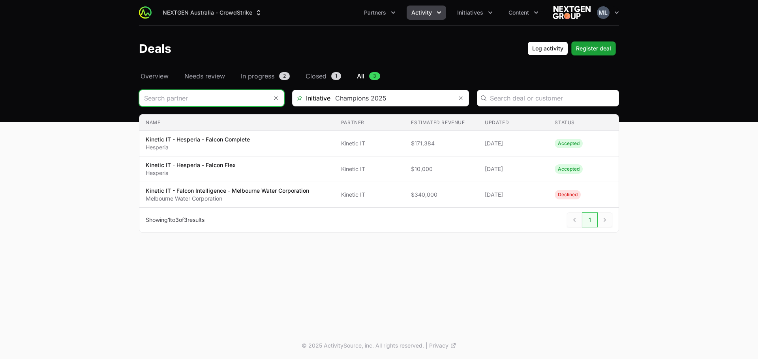
click at [240, 103] on input "Deals Filters" at bounding box center [203, 98] width 129 height 16
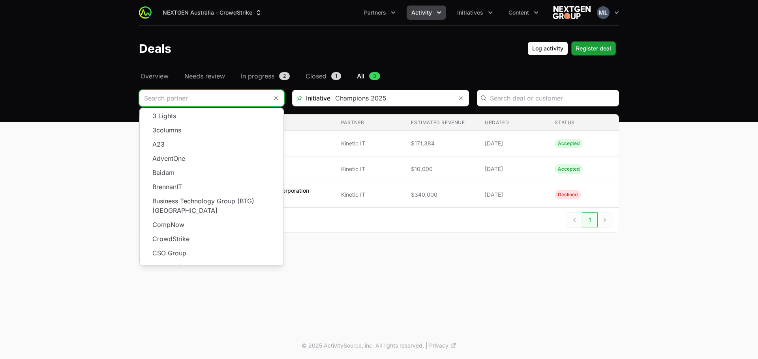
scroll to position [113, 0]
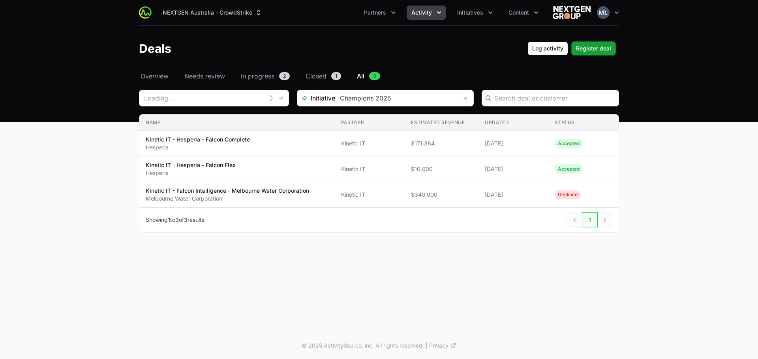
type input "Kinetic IT"
click at [208, 94] on input "Deals Filters" at bounding box center [201, 98] width 124 height 16
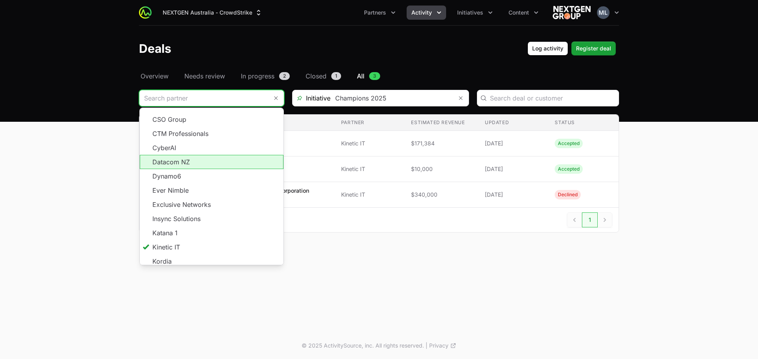
scroll to position [142, 0]
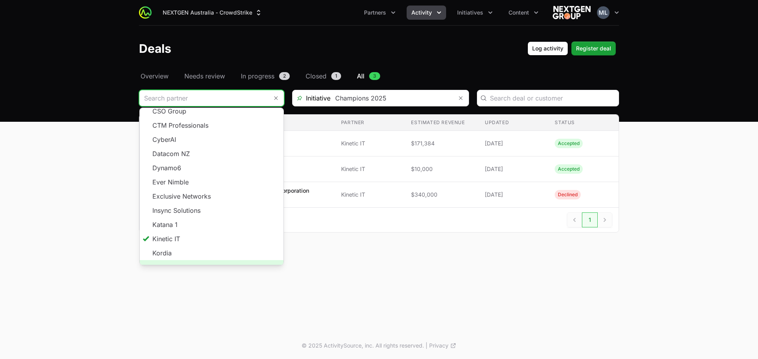
click at [201, 260] on span "Load more" at bounding box center [212, 267] width 144 height 14
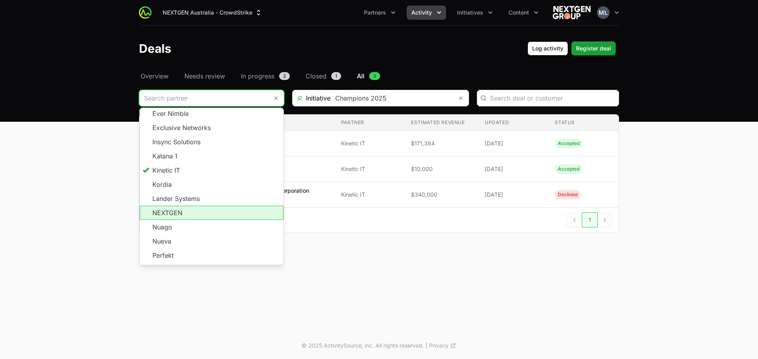
scroll to position [260, 0]
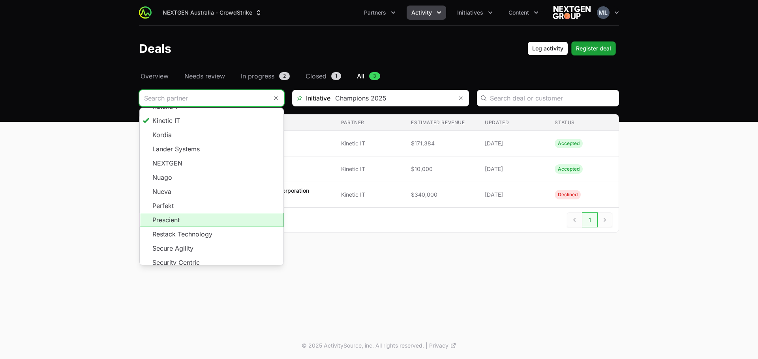
click at [227, 213] on li "Prescient" at bounding box center [212, 220] width 144 height 14
type input "Prescient"
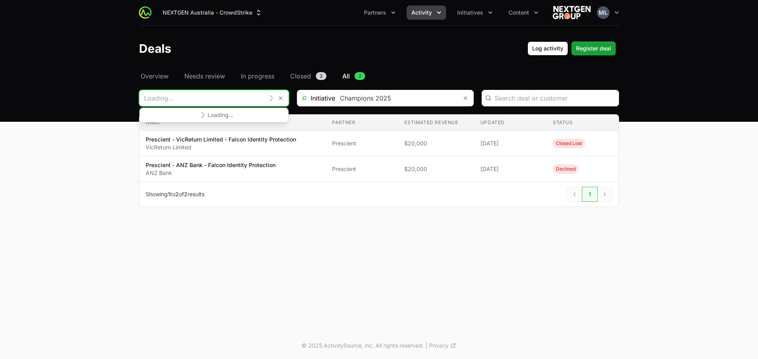
click at [116, 100] on main "Select a tab Overview Needs review In progress Closed All Overview Needs review…" at bounding box center [379, 148] width 758 height 155
type input "Prescient"
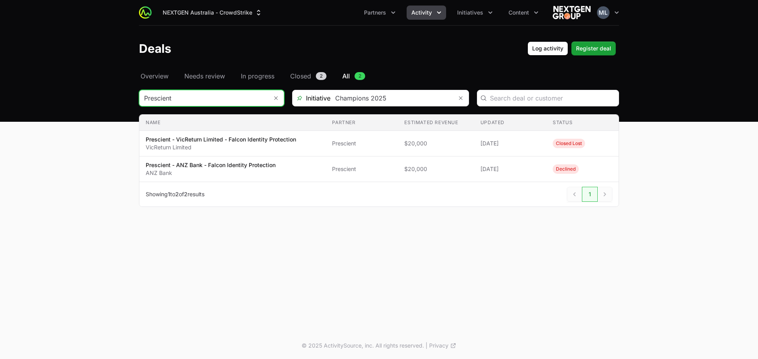
drag, startPoint x: 177, startPoint y: 95, endPoint x: 140, endPoint y: 95, distance: 37.1
click at [140, 95] on input "Prescient" at bounding box center [203, 98] width 129 height 16
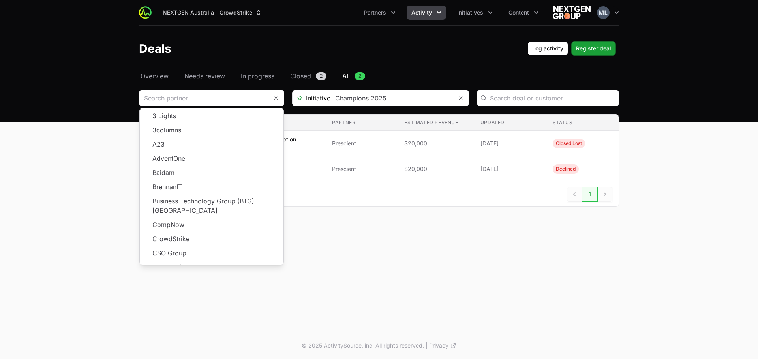
type input "Prescient"
click at [24, 164] on main "Select a tab Overview Needs review In progress Closed All Overview Needs review…" at bounding box center [379, 148] width 758 height 155
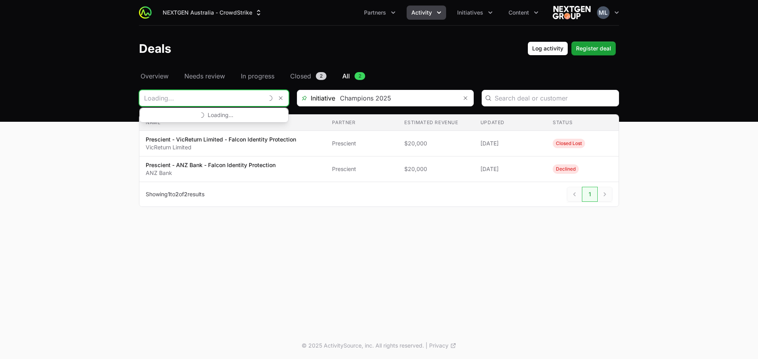
drag, startPoint x: 180, startPoint y: 99, endPoint x: 132, endPoint y: 95, distance: 48.6
click at [132, 95] on div "Select a tab Overview Needs review In progress Closed All Overview Needs review…" at bounding box center [378, 148] width 505 height 155
type input "Prescient"
drag, startPoint x: 144, startPoint y: 96, endPoint x: 202, endPoint y: 101, distance: 58.3
click at [202, 101] on input "Prescient" at bounding box center [201, 98] width 124 height 16
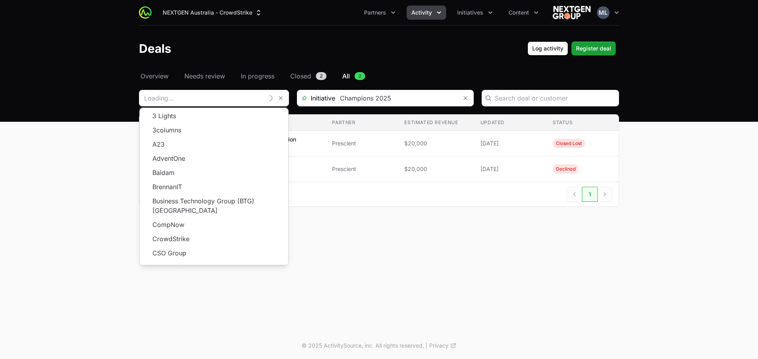
type input "Prescient"
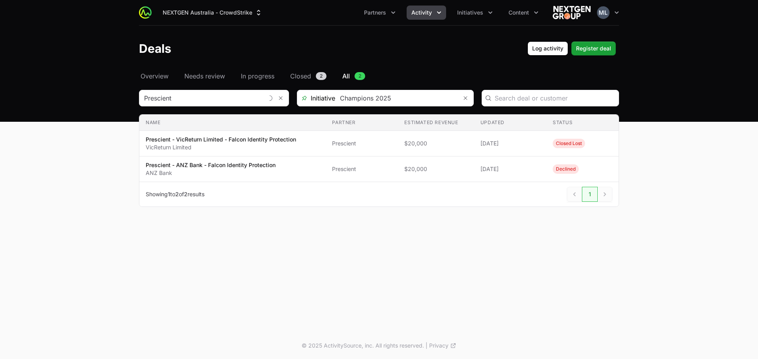
click at [71, 147] on main "Select a tab Overview Needs review In progress Closed All Overview Needs review…" at bounding box center [379, 148] width 758 height 155
click at [166, 98] on input "Deals Filters" at bounding box center [203, 98] width 129 height 16
click at [166, 98] on input "Deals Filters" at bounding box center [201, 98] width 124 height 16
type input "Prescient"
click at [67, 197] on main "Select a tab Overview Needs review In progress Closed All Overview Needs review…" at bounding box center [379, 148] width 758 height 155
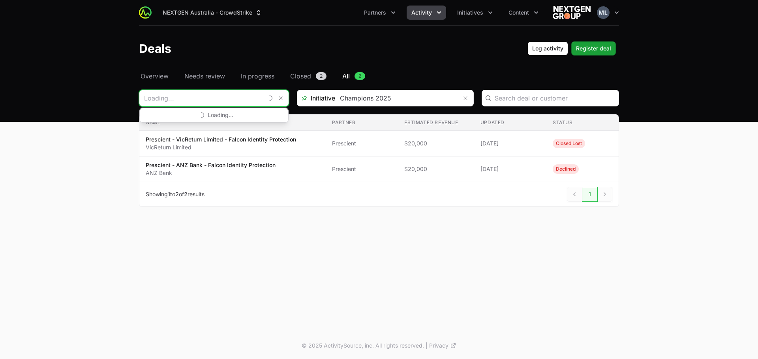
drag, startPoint x: 173, startPoint y: 100, endPoint x: 145, endPoint y: 95, distance: 28.5
click at [145, 95] on input "Deals Filters" at bounding box center [201, 98] width 124 height 16
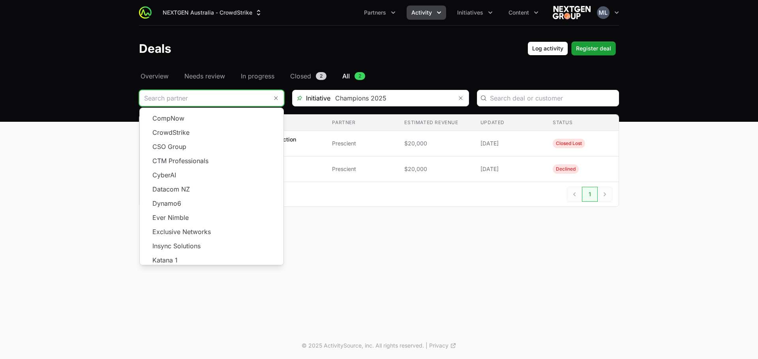
scroll to position [142, 0]
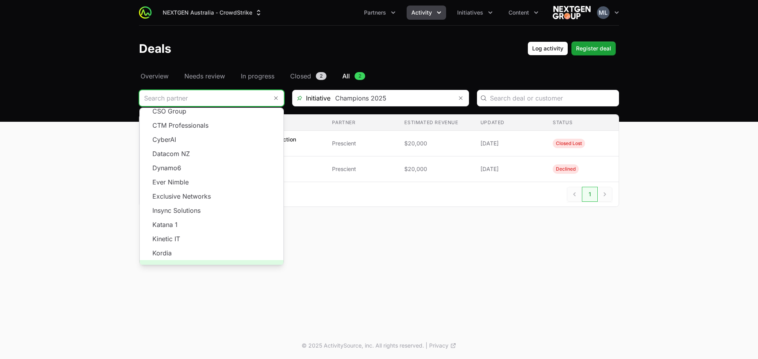
click at [197, 260] on span "Load more" at bounding box center [212, 267] width 144 height 14
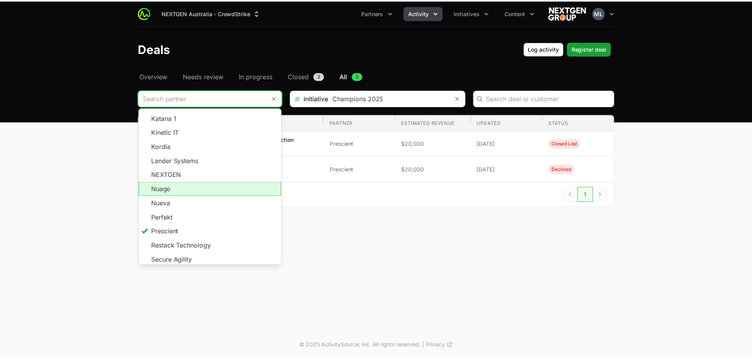
scroll to position [291, 0]
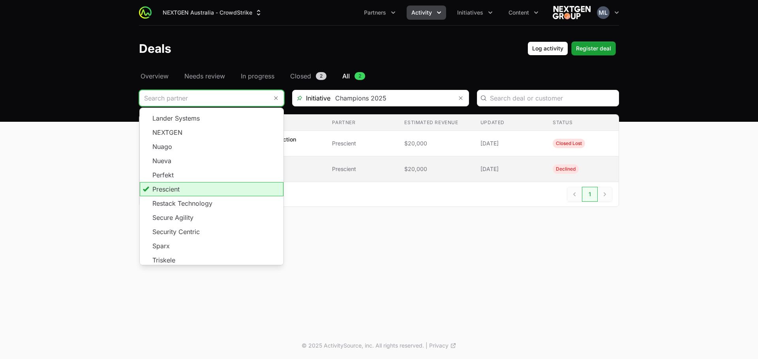
drag, startPoint x: 183, startPoint y: 181, endPoint x: 152, endPoint y: 181, distance: 31.2
click at [152, 182] on li "Prescient" at bounding box center [212, 189] width 144 height 14
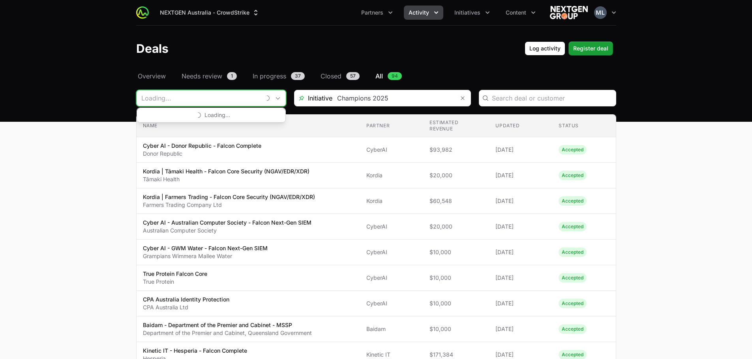
click at [172, 94] on input "Deals Filters" at bounding box center [199, 98] width 124 height 16
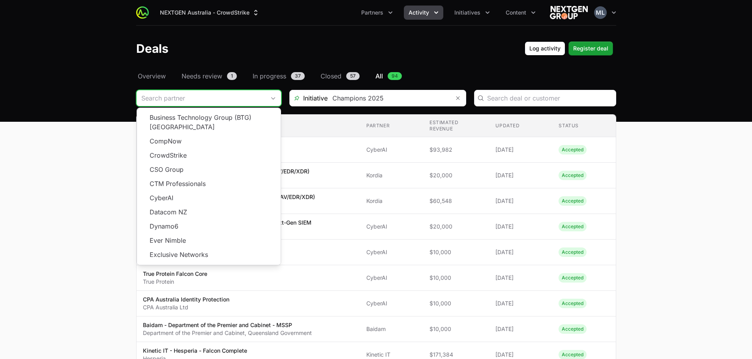
scroll to position [142, 0]
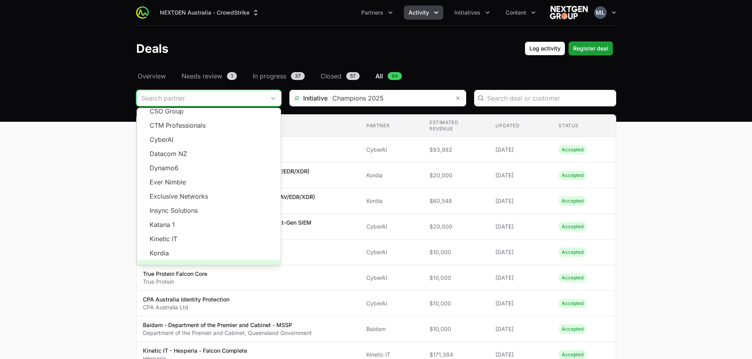
click at [205, 260] on span "Load more" at bounding box center [209, 267] width 144 height 14
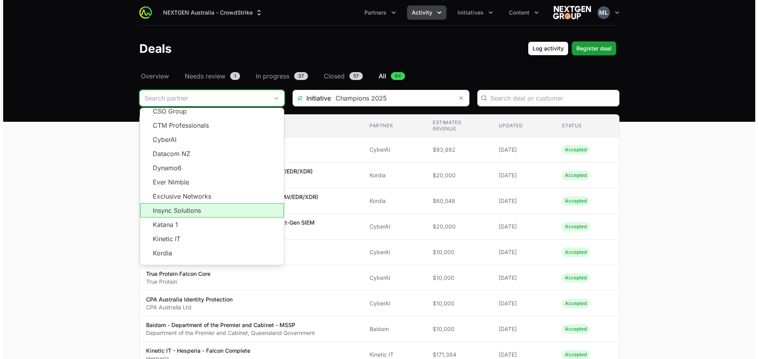
scroll to position [313, 0]
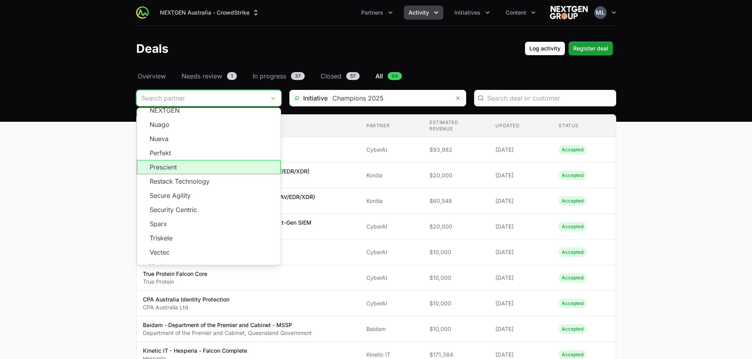
click at [191, 160] on li "Prescient" at bounding box center [209, 167] width 144 height 14
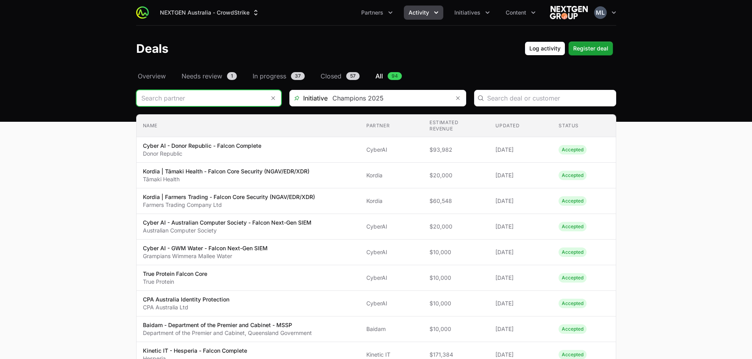
type input "Prescient"
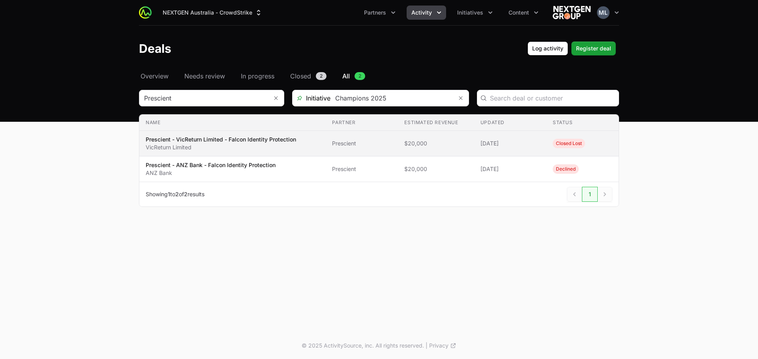
click at [189, 150] on p "VicReturn Limited" at bounding box center [221, 148] width 150 height 8
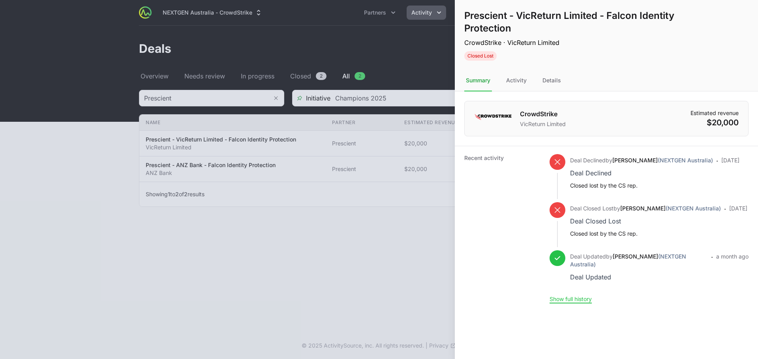
click at [482, 16] on h1 "Prescient - VicReturn Limited - Falcon Identity Protection" at bounding box center [593, 21] width 258 height 25
copy h1 "Prescient"
click at [403, 180] on div at bounding box center [379, 179] width 758 height 359
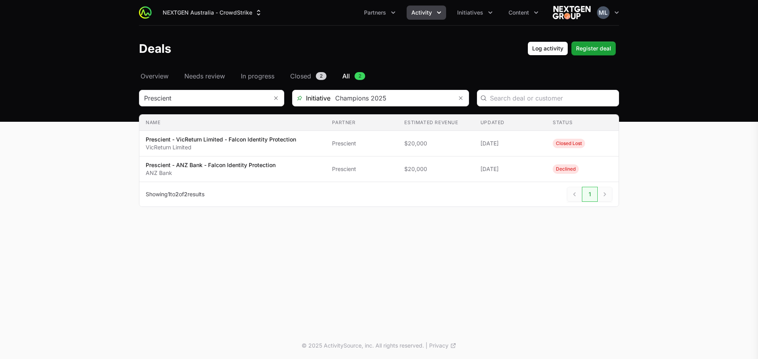
click at [226, 95] on div "Prescient - VicReturn Limited - Falcon Identity Protection CrowdStrike · VicRet…" at bounding box center [379, 179] width 758 height 359
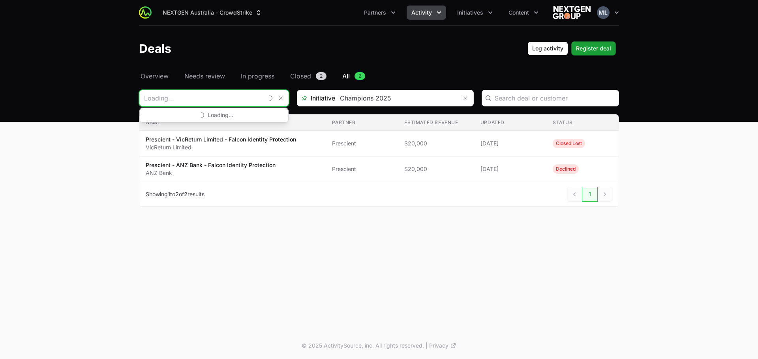
click at [226, 95] on input "Deals Filters" at bounding box center [201, 98] width 124 height 16
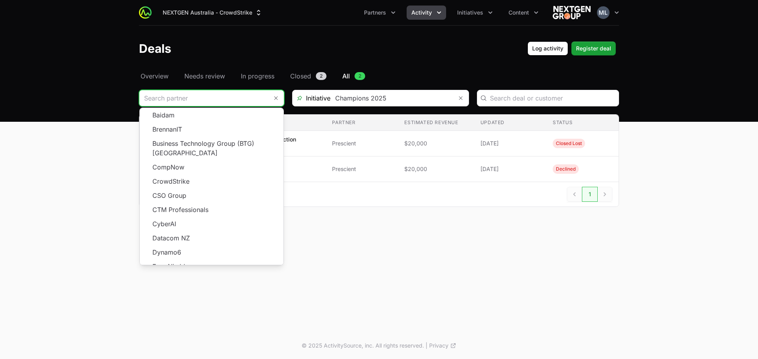
scroll to position [142, 0]
click at [211, 260] on span "Load more" at bounding box center [212, 267] width 144 height 14
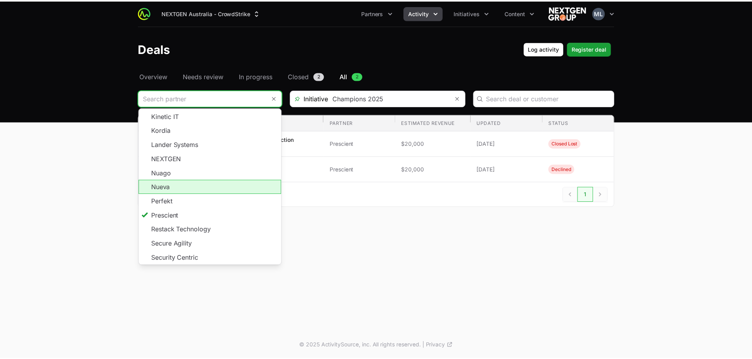
scroll to position [313, 0]
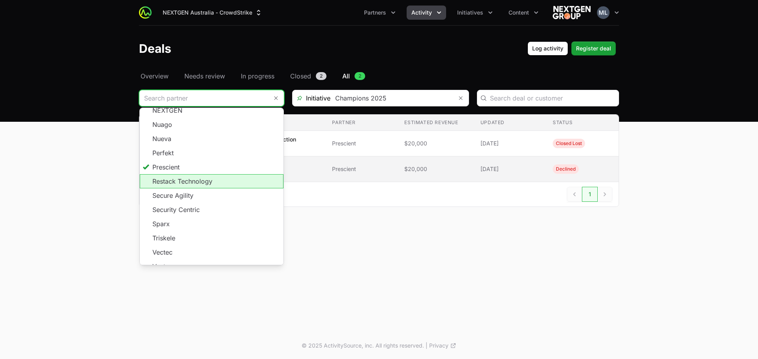
click at [180, 174] on li "Restack Technology" at bounding box center [212, 181] width 144 height 14
type input "Restack Technology"
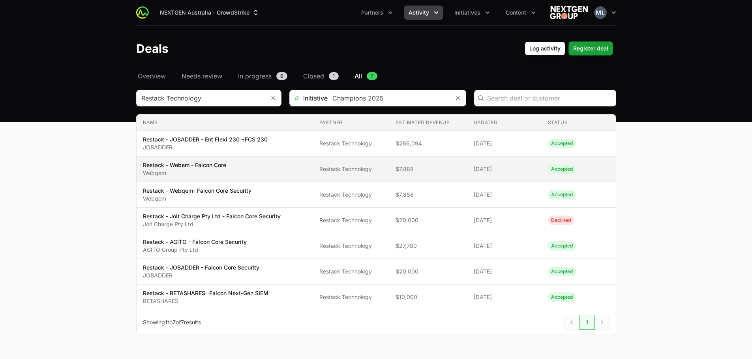
click at [222, 163] on p "Restack - Webem - Falcon Core" at bounding box center [184, 165] width 83 height 8
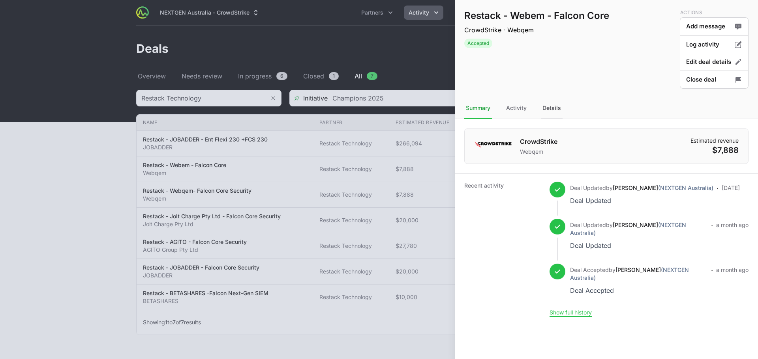
click at [559, 106] on div "Details" at bounding box center [552, 108] width 22 height 21
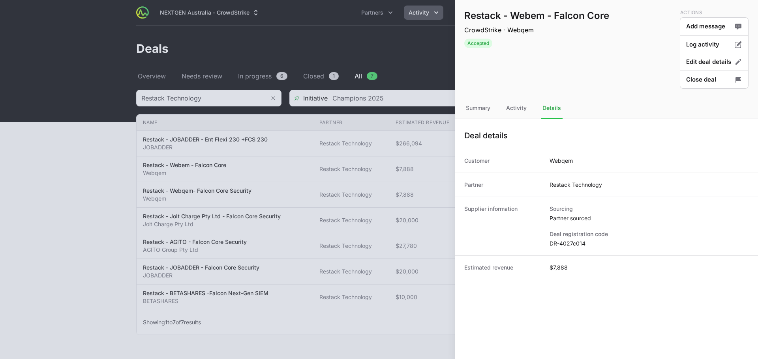
click at [589, 194] on div "Partner Restack Technology" at bounding box center [606, 185] width 303 height 24
click at [589, 185] on dd "Restack Technology" at bounding box center [575, 185] width 52 height 8
copy dd "Restack Technology"
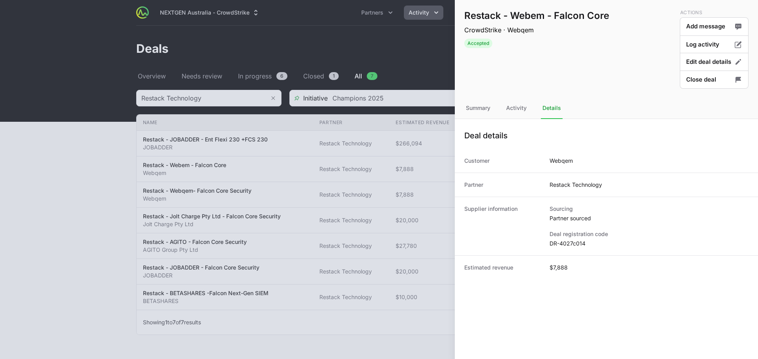
click at [254, 212] on div at bounding box center [379, 179] width 758 height 359
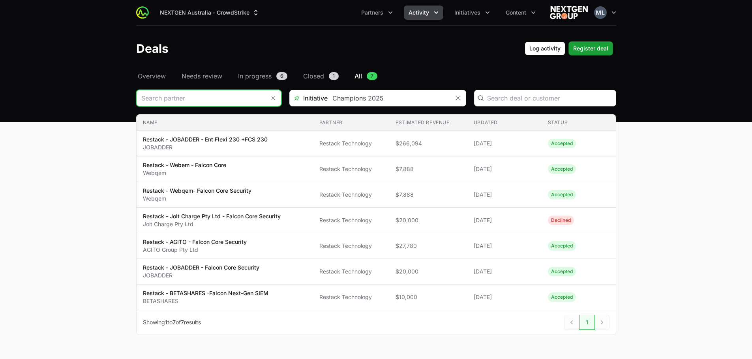
click at [206, 106] on input "Deals Filters" at bounding box center [201, 98] width 129 height 16
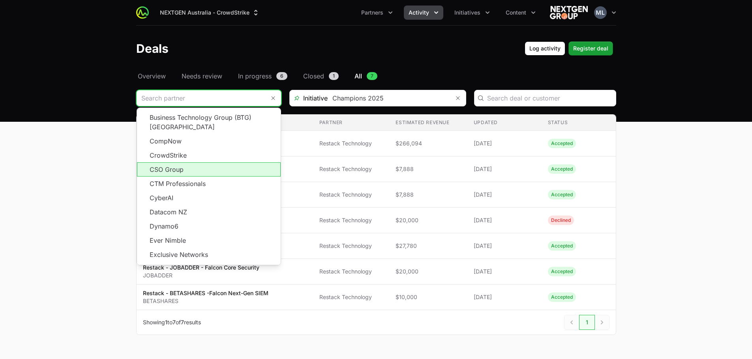
scroll to position [142, 0]
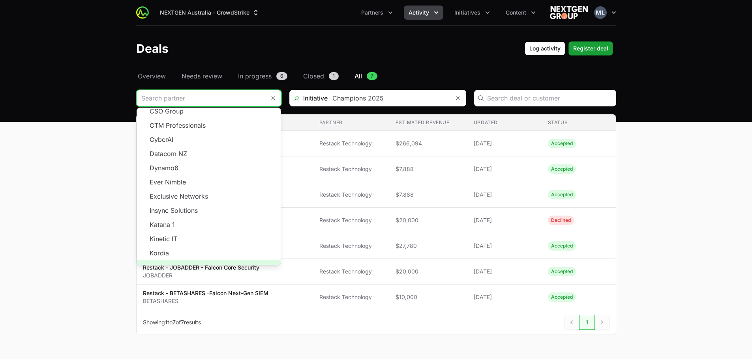
click at [211, 260] on span "Load more" at bounding box center [209, 267] width 144 height 14
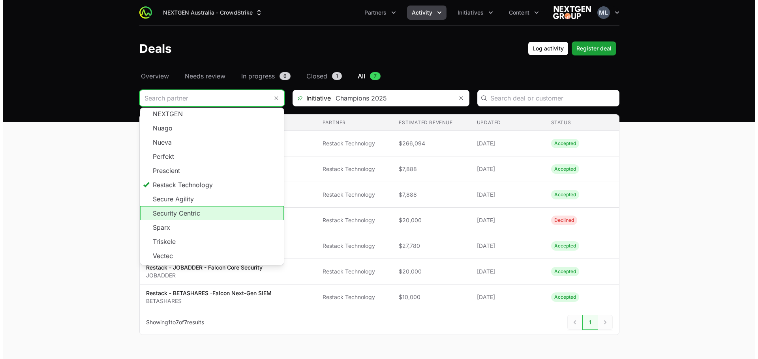
scroll to position [313, 0]
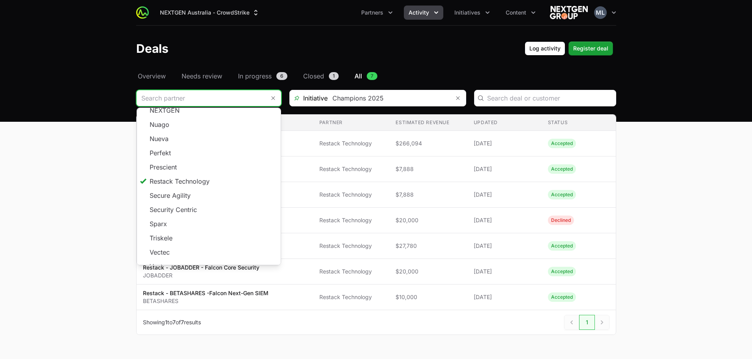
click at [177, 191] on li "Secure Agility" at bounding box center [209, 196] width 144 height 14
type input "Secure Agility"
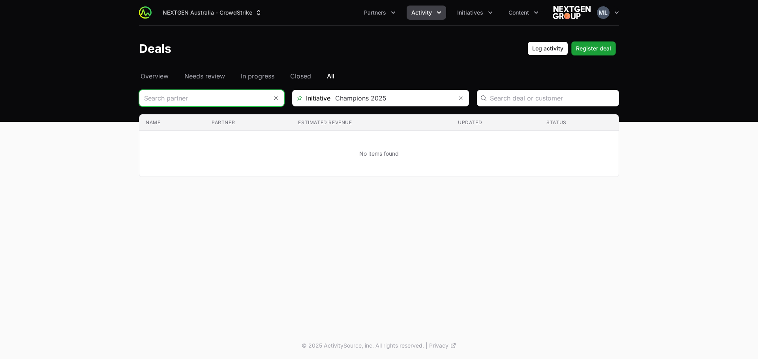
click at [217, 93] on input "Deals Filters" at bounding box center [203, 98] width 129 height 16
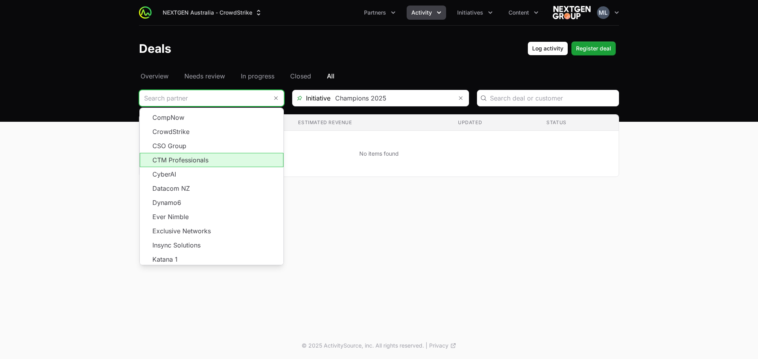
scroll to position [142, 0]
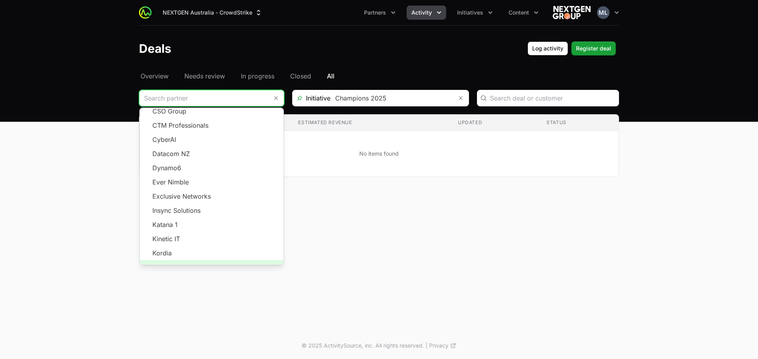
click at [219, 260] on span "Load more" at bounding box center [212, 267] width 144 height 14
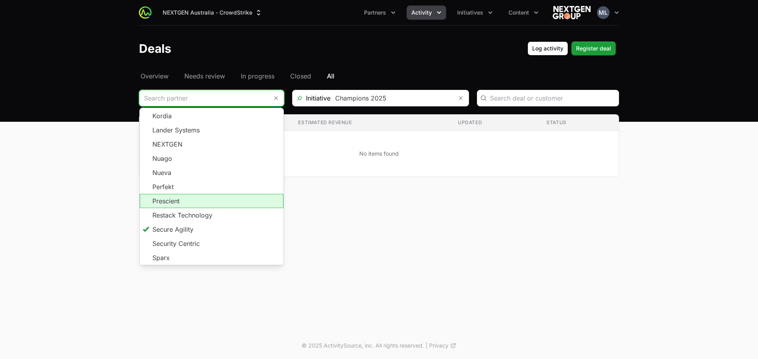
scroll to position [313, 0]
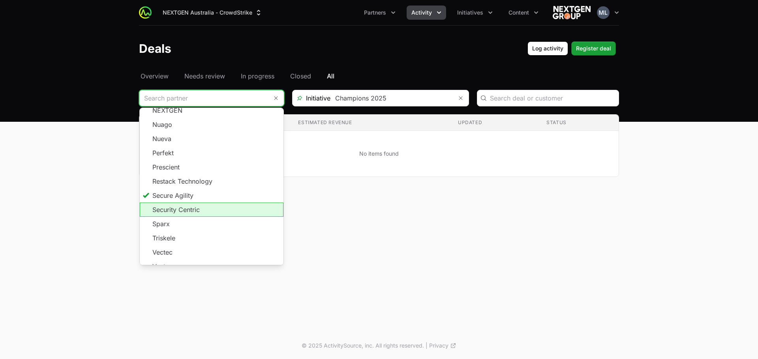
click at [193, 203] on li "Security Centric" at bounding box center [212, 210] width 144 height 14
type input "Security Centric"
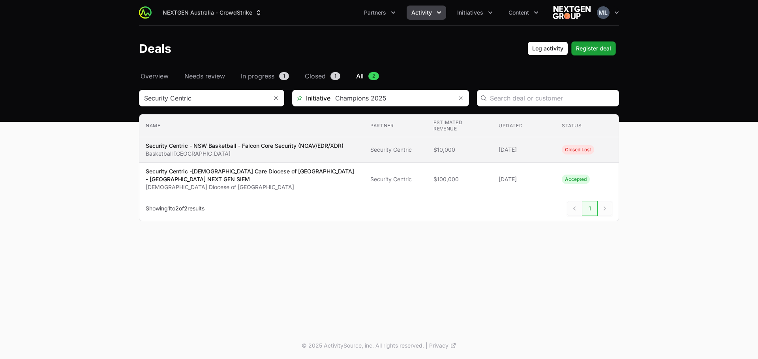
click at [206, 148] on p "Security Centric - NSW Basketball - Falcon Core Security (NGAV/EDR/XDR)" at bounding box center [245, 146] width 198 height 8
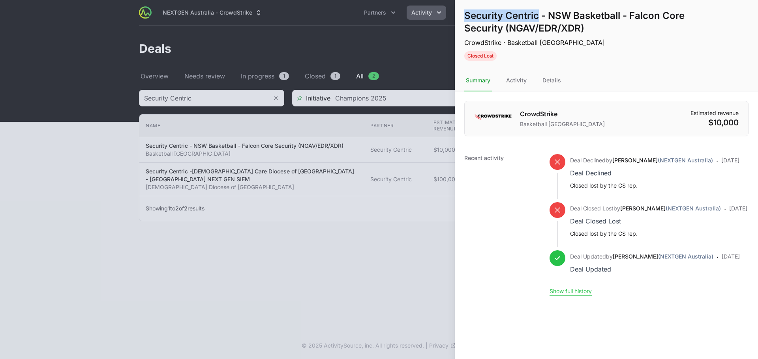
drag, startPoint x: 538, startPoint y: 15, endPoint x: 466, endPoint y: 13, distance: 72.6
click at [466, 13] on h1 "Security Centric - NSW Basketball - Falcon Core Security (NGAV/EDR/XDR)" at bounding box center [593, 21] width 258 height 25
copy h1 "Security Centric"
